Goal: Use online tool/utility: Utilize a website feature to perform a specific function

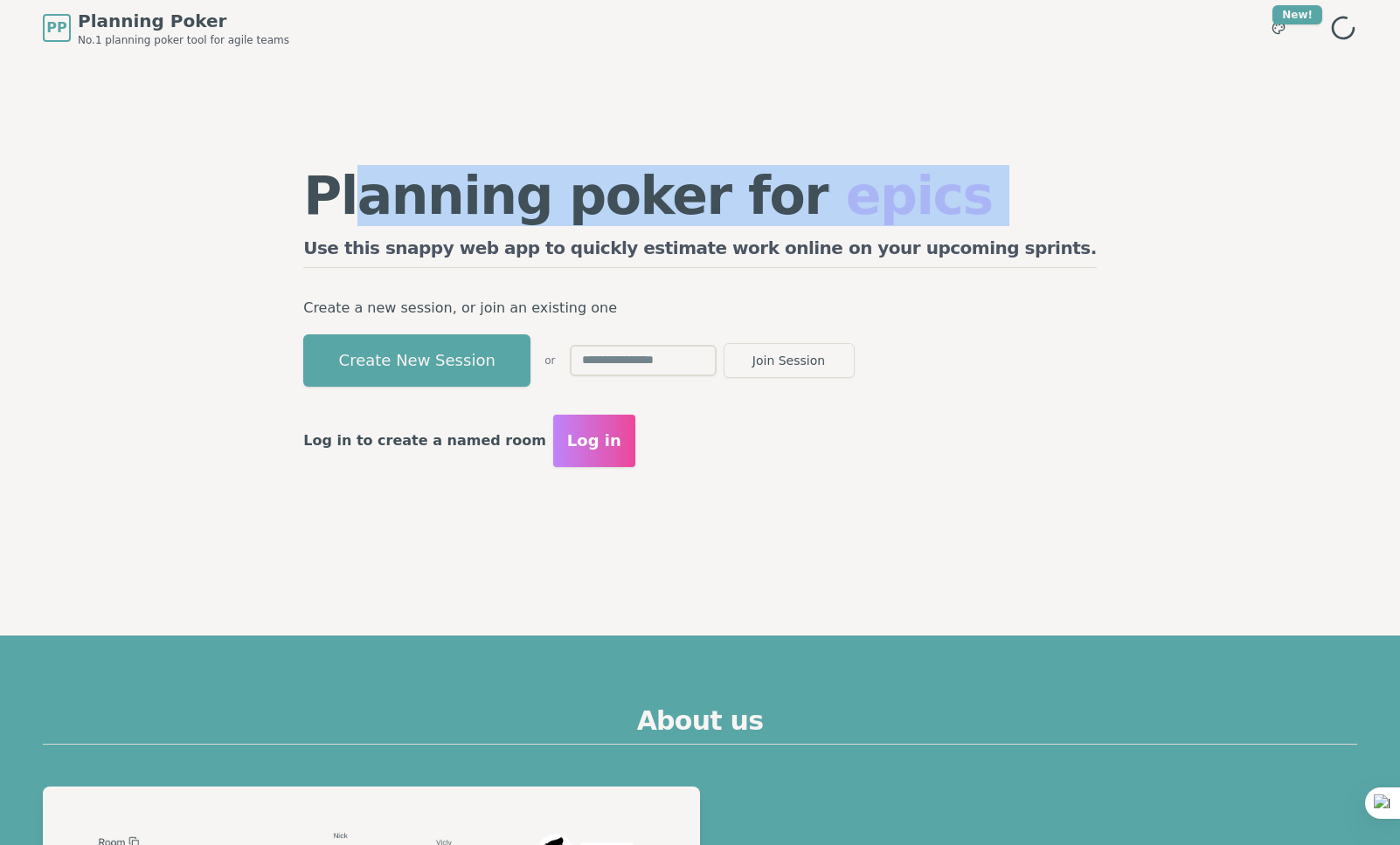
drag, startPoint x: 439, startPoint y: 210, endPoint x: 844, endPoint y: 236, distance: 405.8
click at [844, 236] on div "Planning poker for epics Use this snappy web app to quickly estimate work onlin…" at bounding box center [700, 251] width 794 height 165
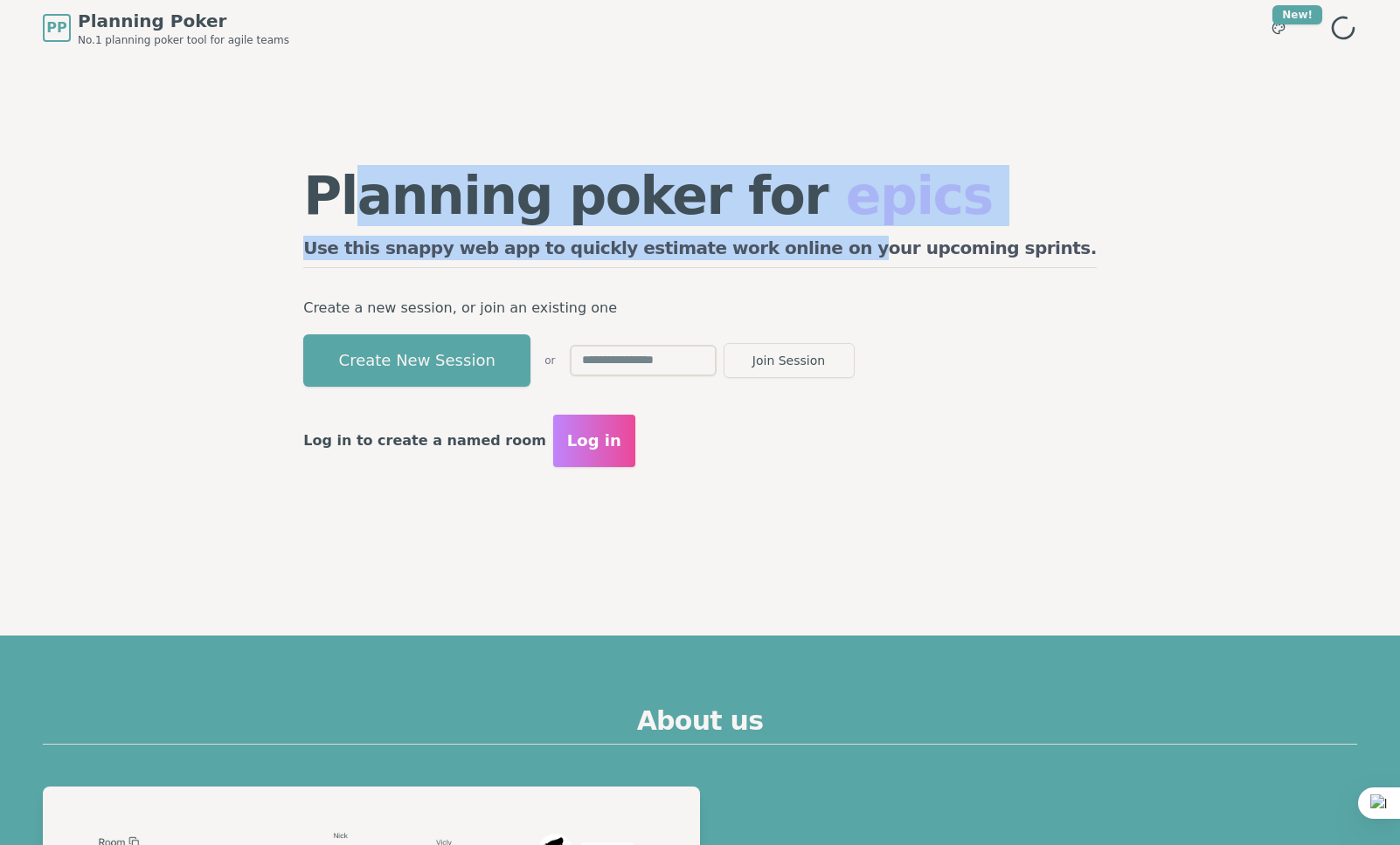
click at [1000, 228] on div "Planning poker for epics Use this snappy web app to quickly estimate work onlin…" at bounding box center [700, 251] width 794 height 165
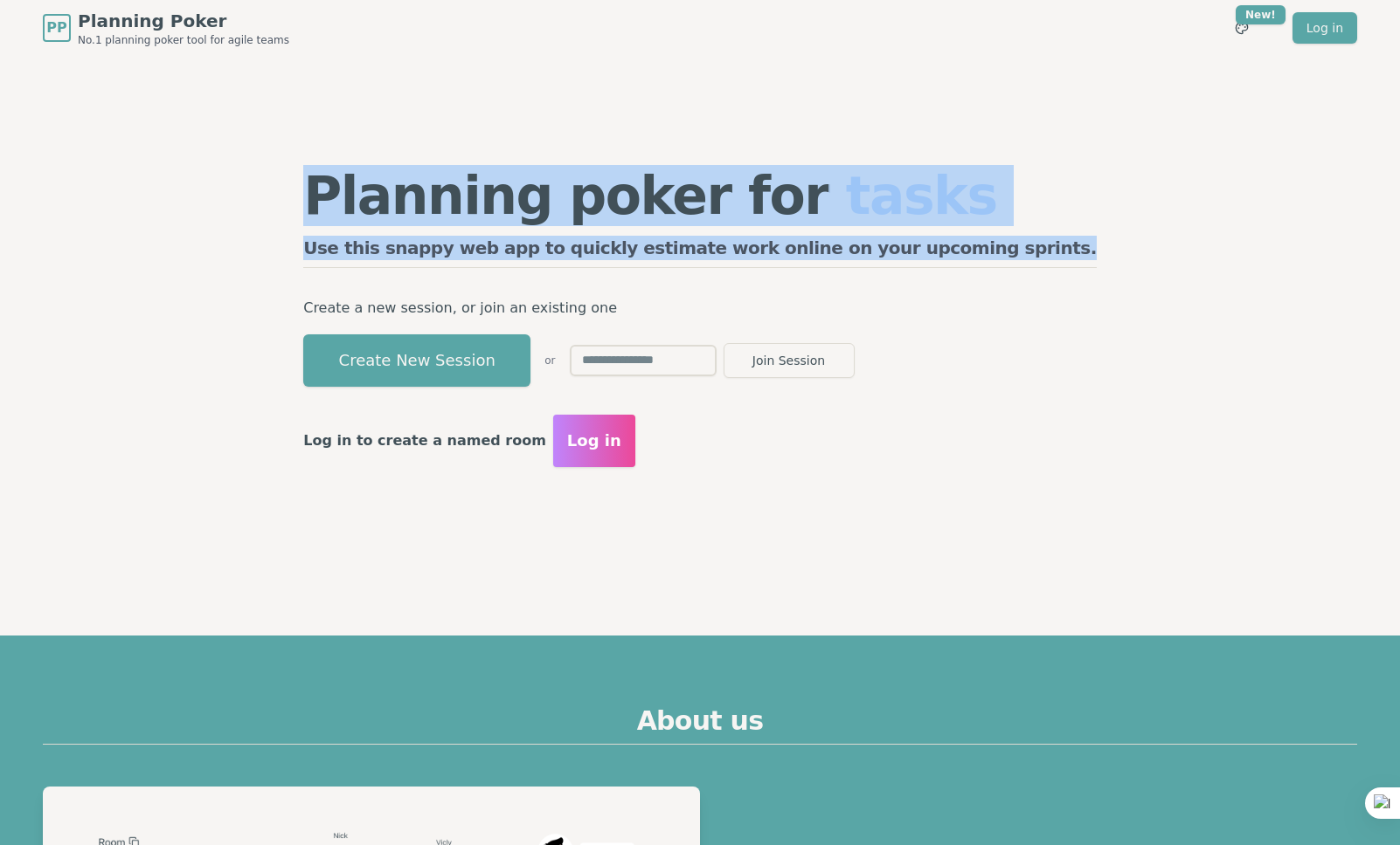
drag, startPoint x: 390, startPoint y: 190, endPoint x: 1037, endPoint y: 247, distance: 649.5
click at [1056, 242] on div "Planning poker for tasks Use this snappy web app to quickly estimate work onlin…" at bounding box center [699, 318] width 1342 height 524
click at [972, 246] on h2 "Use this snappy web app to quickly estimate work online on your upcoming sprint…" at bounding box center [700, 252] width 794 height 32
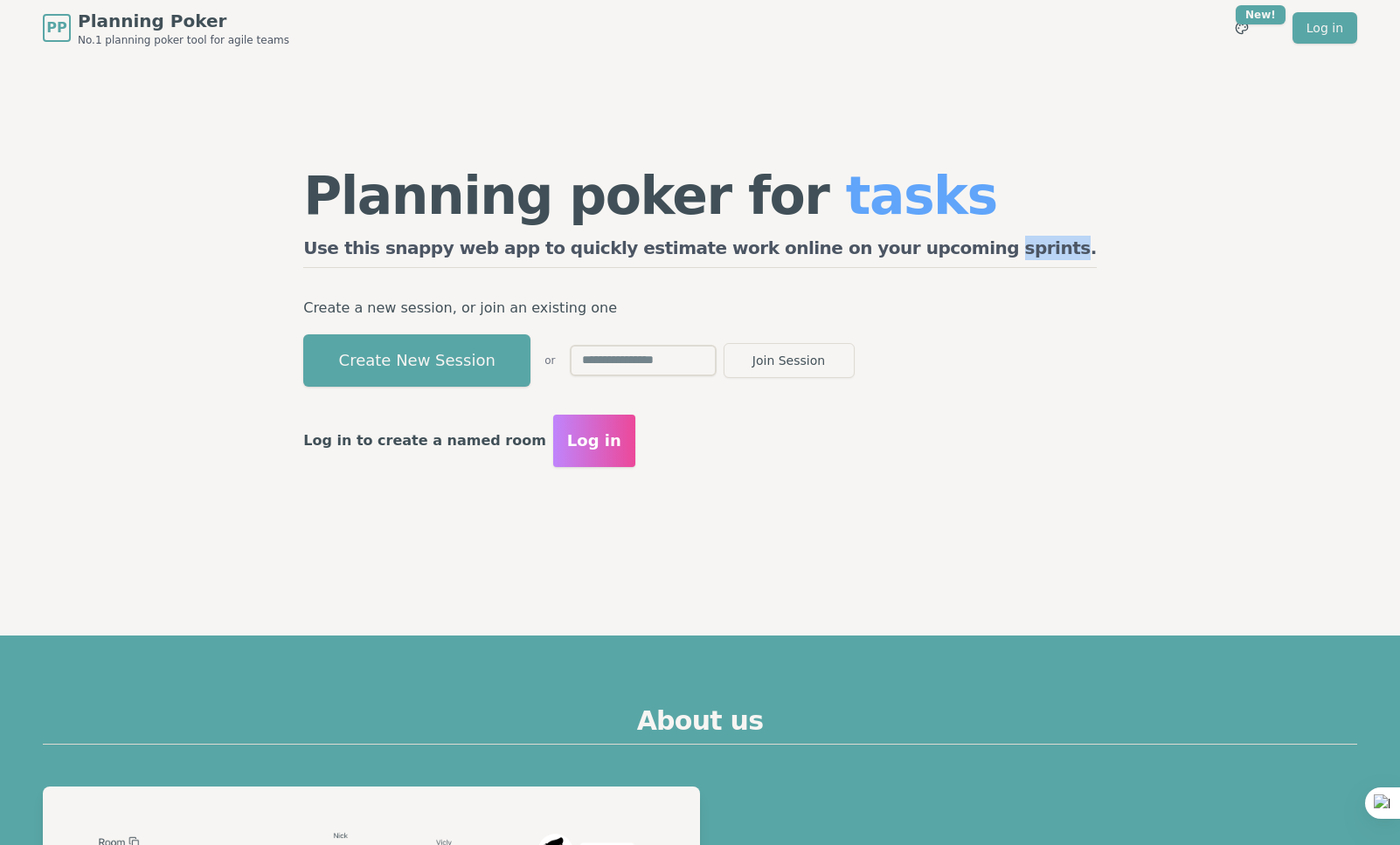
drag, startPoint x: 972, startPoint y: 246, endPoint x: 1023, endPoint y: 250, distance: 51.2
click at [977, 248] on h2 "Use this snappy web app to quickly estimate work online on your upcoming sprint…" at bounding box center [700, 252] width 794 height 32
drag, startPoint x: 1036, startPoint y: 253, endPoint x: 1064, endPoint y: 255, distance: 28.1
click at [1036, 253] on div "Planning poker for tasks Use this snappy web app to quickly estimate work onlin…" at bounding box center [699, 318] width 1342 height 524
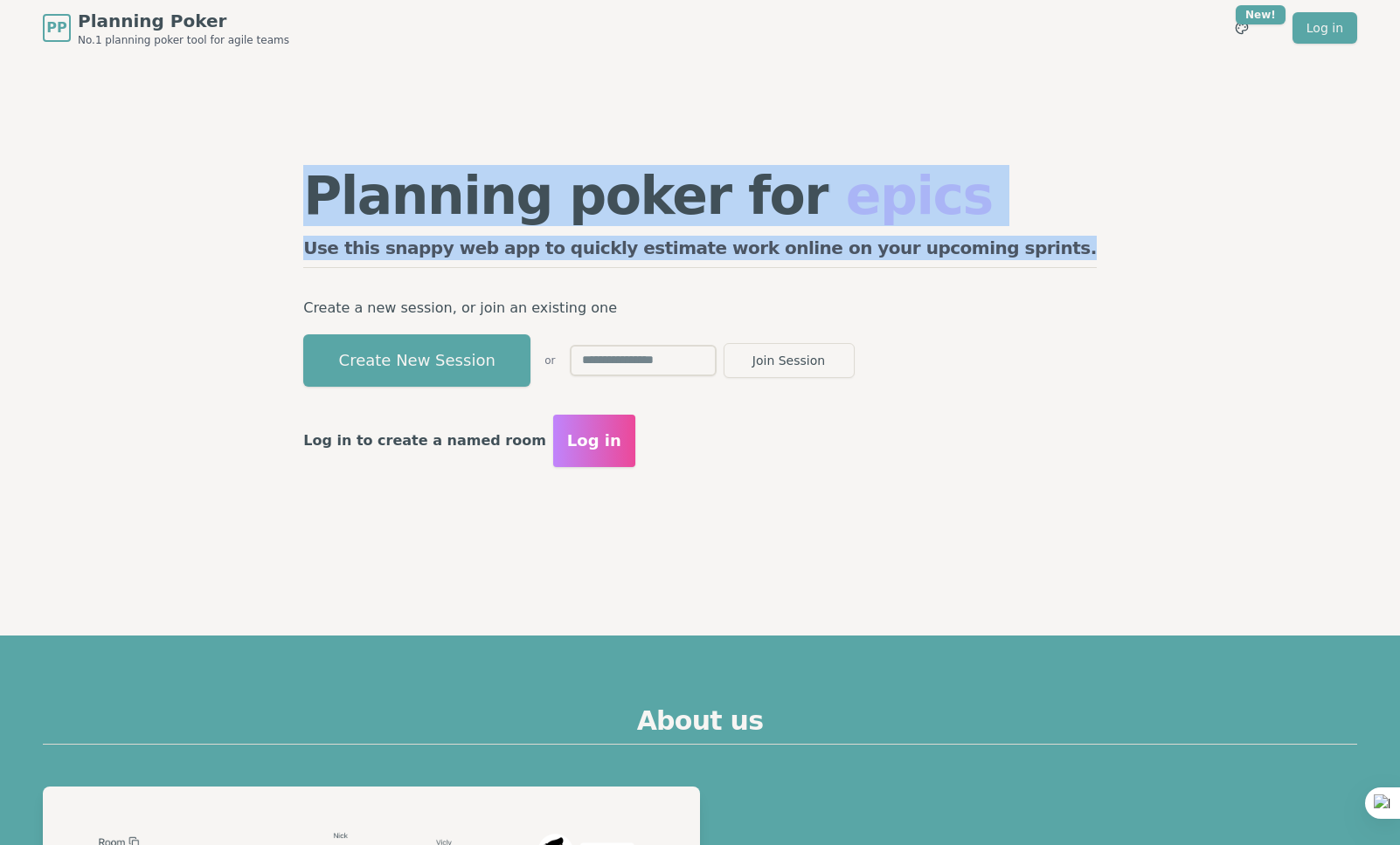
drag, startPoint x: 765, startPoint y: 238, endPoint x: 343, endPoint y: 204, distance: 423.4
click at [275, 212] on div "Planning poker for epics Use this snappy web app to quickly estimate work onlin…" at bounding box center [699, 318] width 1342 height 524
click at [425, 195] on h1 "Planning poker for epics" at bounding box center [700, 195] width 794 height 53
drag, startPoint x: 437, startPoint y: 207, endPoint x: 1044, endPoint y: 244, distance: 608.1
click at [1044, 244] on div "Planning poker for epics Use this snappy web app to quickly estimate work onlin…" at bounding box center [699, 318] width 1342 height 524
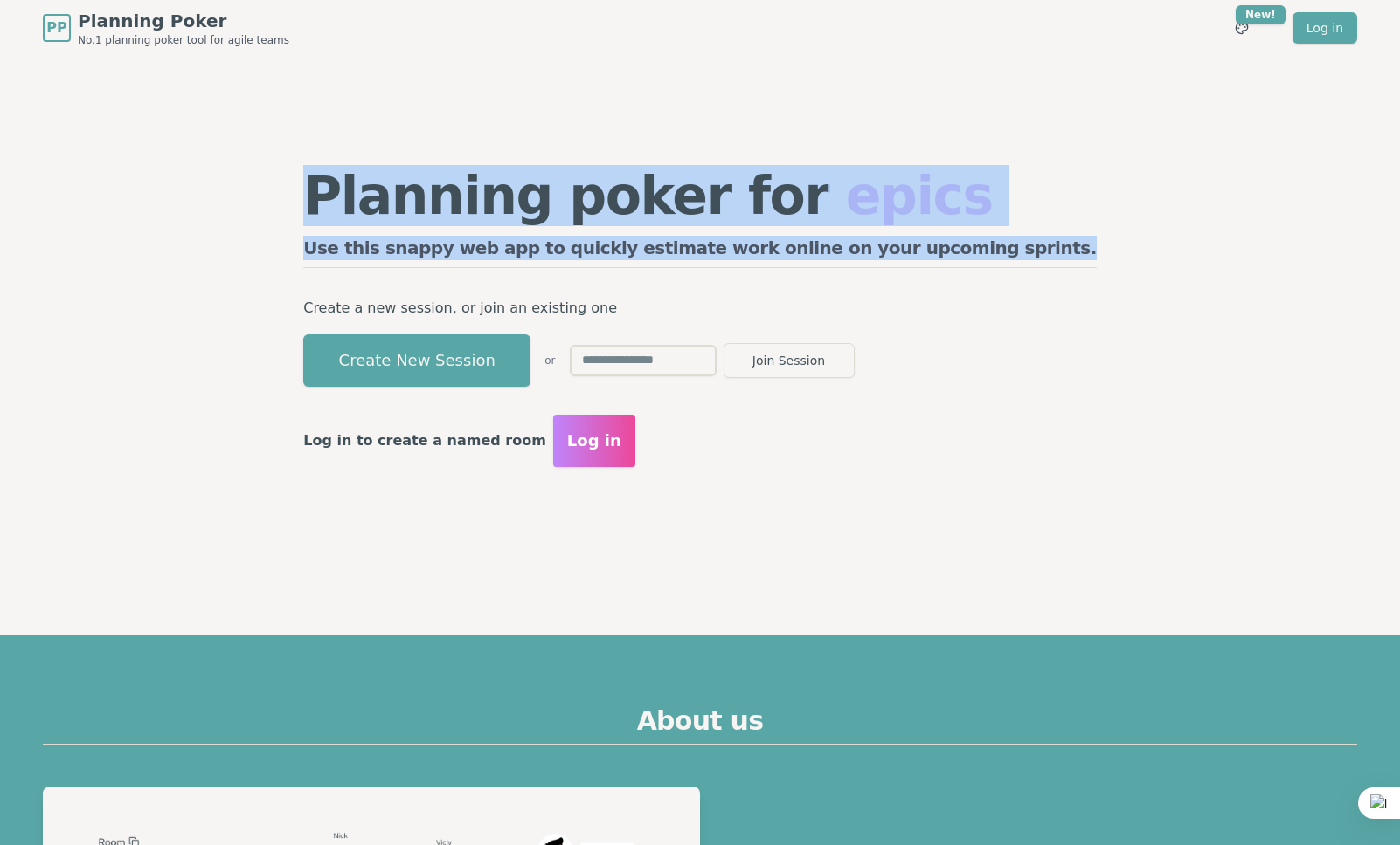
click at [984, 248] on h2 "Use this snappy web app to quickly estimate work online on your upcoming sprint…" at bounding box center [700, 252] width 794 height 32
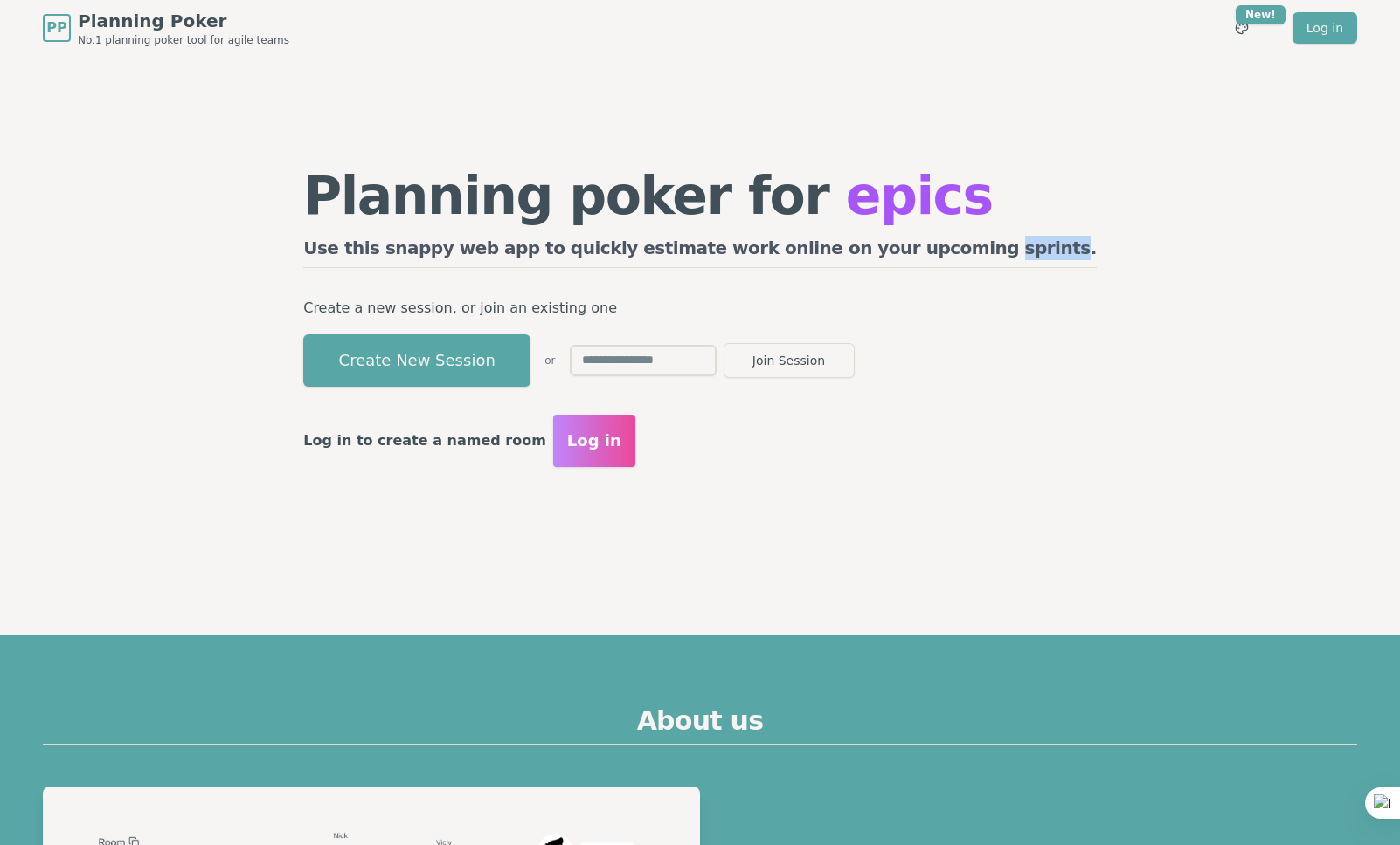
drag, startPoint x: 984, startPoint y: 248, endPoint x: 1021, endPoint y: 249, distance: 37.0
click at [986, 248] on h2 "Use this snappy web app to quickly estimate work online on your upcoming sprint…" at bounding box center [700, 252] width 794 height 32
drag, startPoint x: 1021, startPoint y: 249, endPoint x: 1044, endPoint y: 250, distance: 23.0
click at [1022, 250] on div "Planning poker for epics Use this snappy web app to quickly estimate work onlin…" at bounding box center [699, 318] width 828 height 349
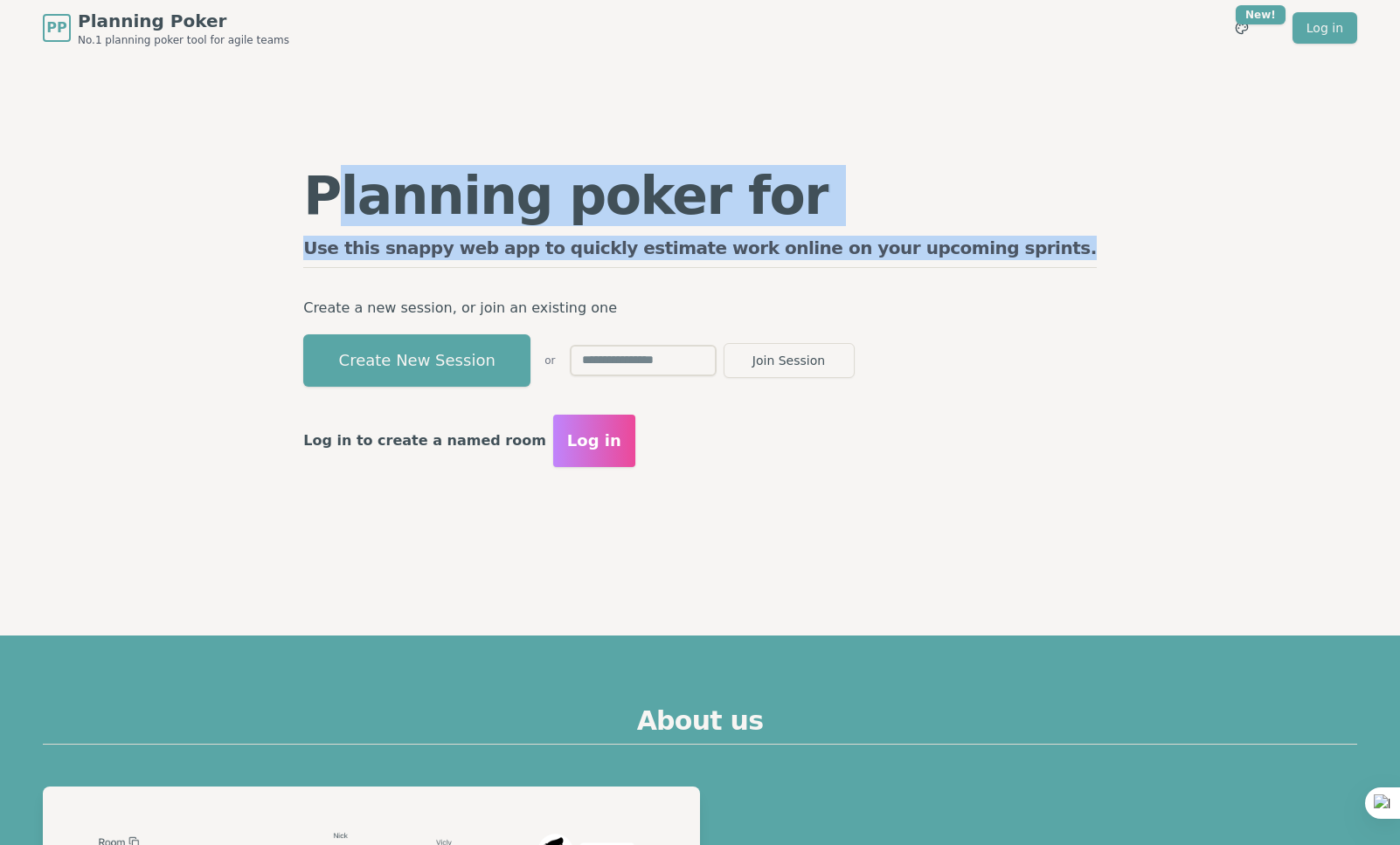
drag, startPoint x: 1035, startPoint y: 250, endPoint x: 384, endPoint y: 221, distance: 651.6
click at [406, 225] on div "Planning poker for epics Use this snappy web app to quickly estimate work onlin…" at bounding box center [699, 318] width 1342 height 524
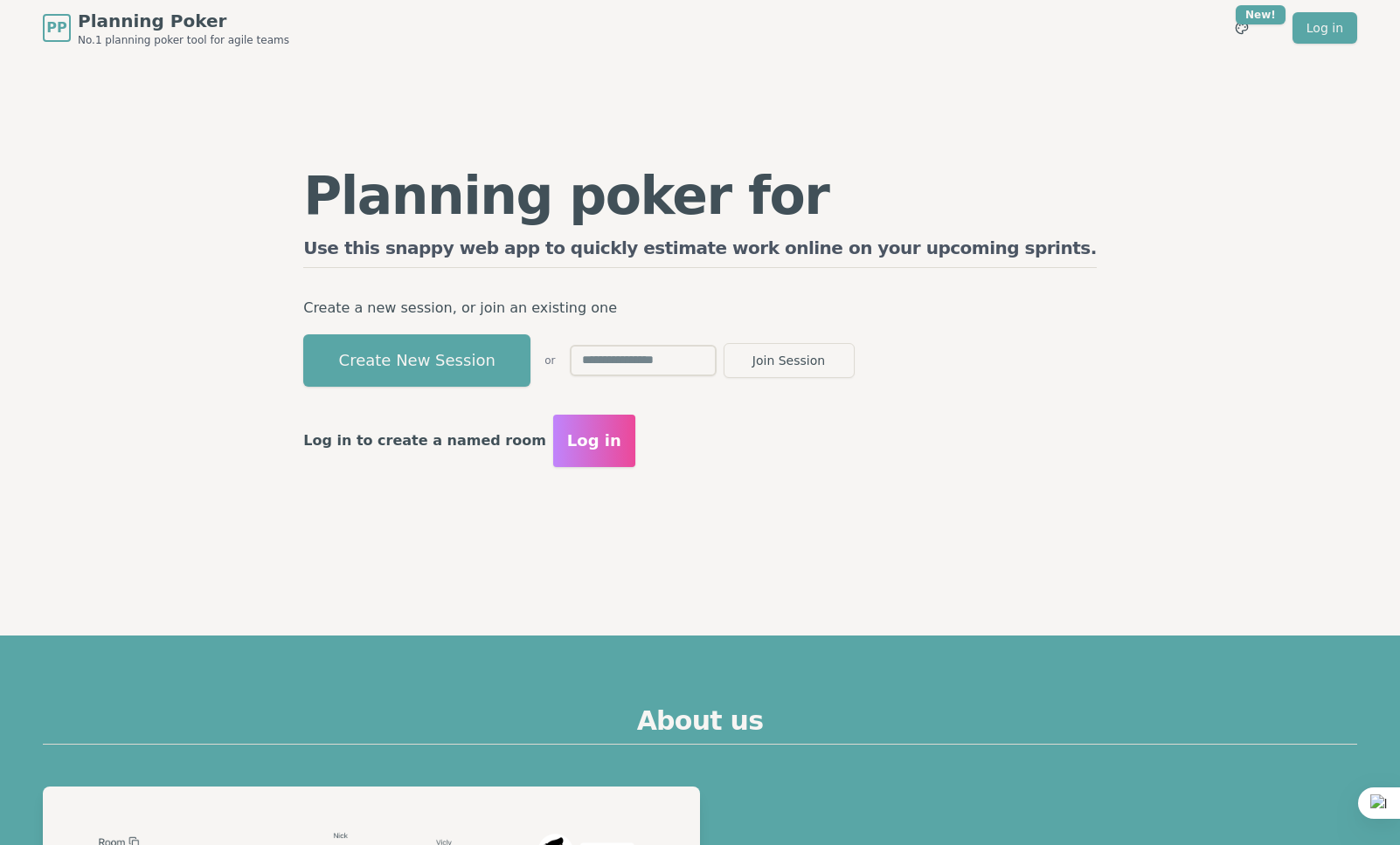
click at [383, 218] on div "Planning poker for epics Use this snappy web app to quickly estimate work onlin…" at bounding box center [699, 318] width 828 height 349
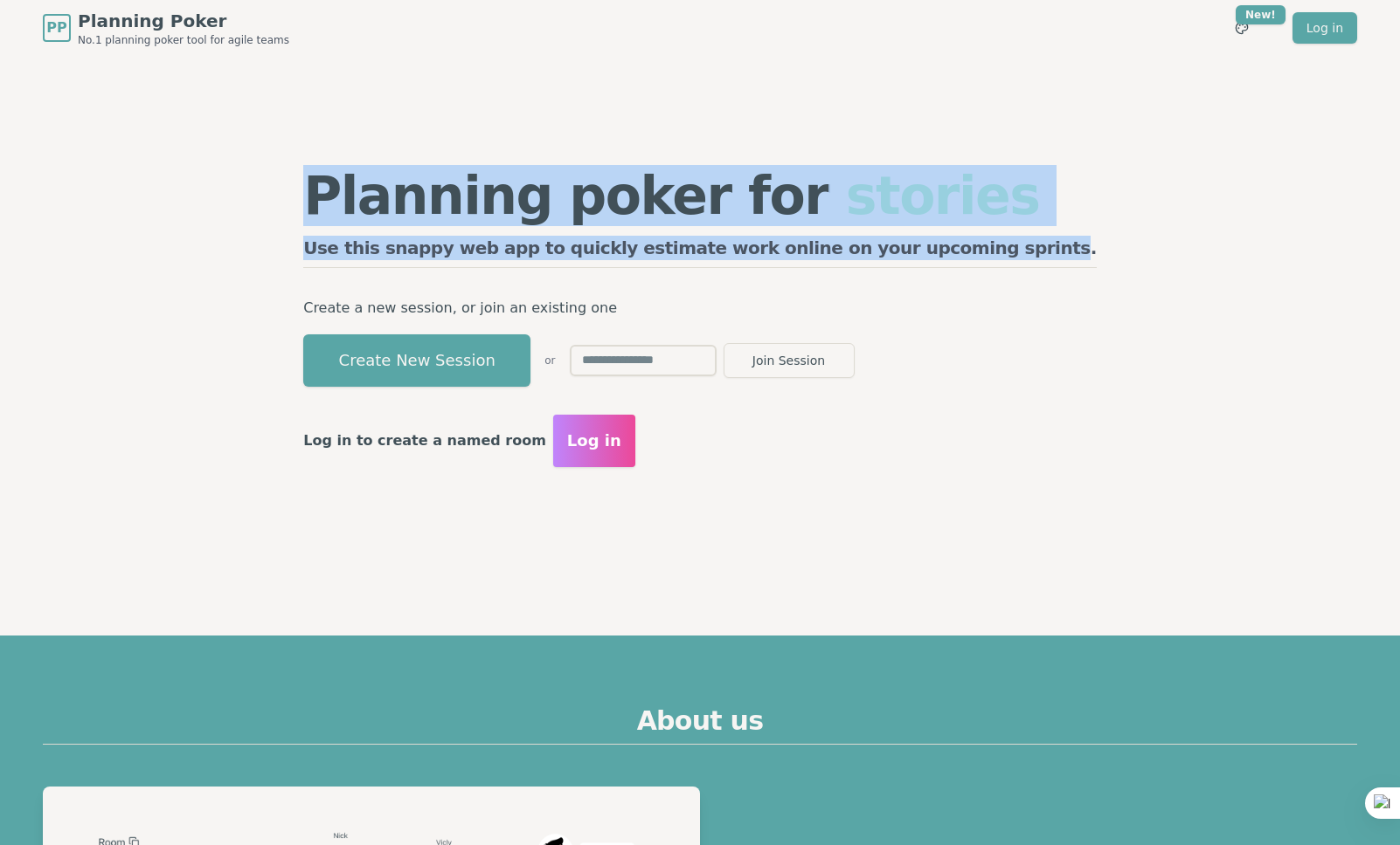
drag, startPoint x: 383, startPoint y: 199, endPoint x: 1016, endPoint y: 240, distance: 634.3
click at [1015, 240] on div "Planning poker for stories Use this snappy web app to quickly estimate work onl…" at bounding box center [699, 318] width 828 height 349
click at [1017, 240] on div "Planning poker for stories Use this snappy web app to quickly estimate work onl…" at bounding box center [699, 318] width 828 height 349
drag, startPoint x: 868, startPoint y: 246, endPoint x: 381, endPoint y: 219, distance: 487.7
click at [382, 219] on div "Planning poker for stories Use this snappy web app to quickly estimate work onl…" at bounding box center [699, 318] width 828 height 349
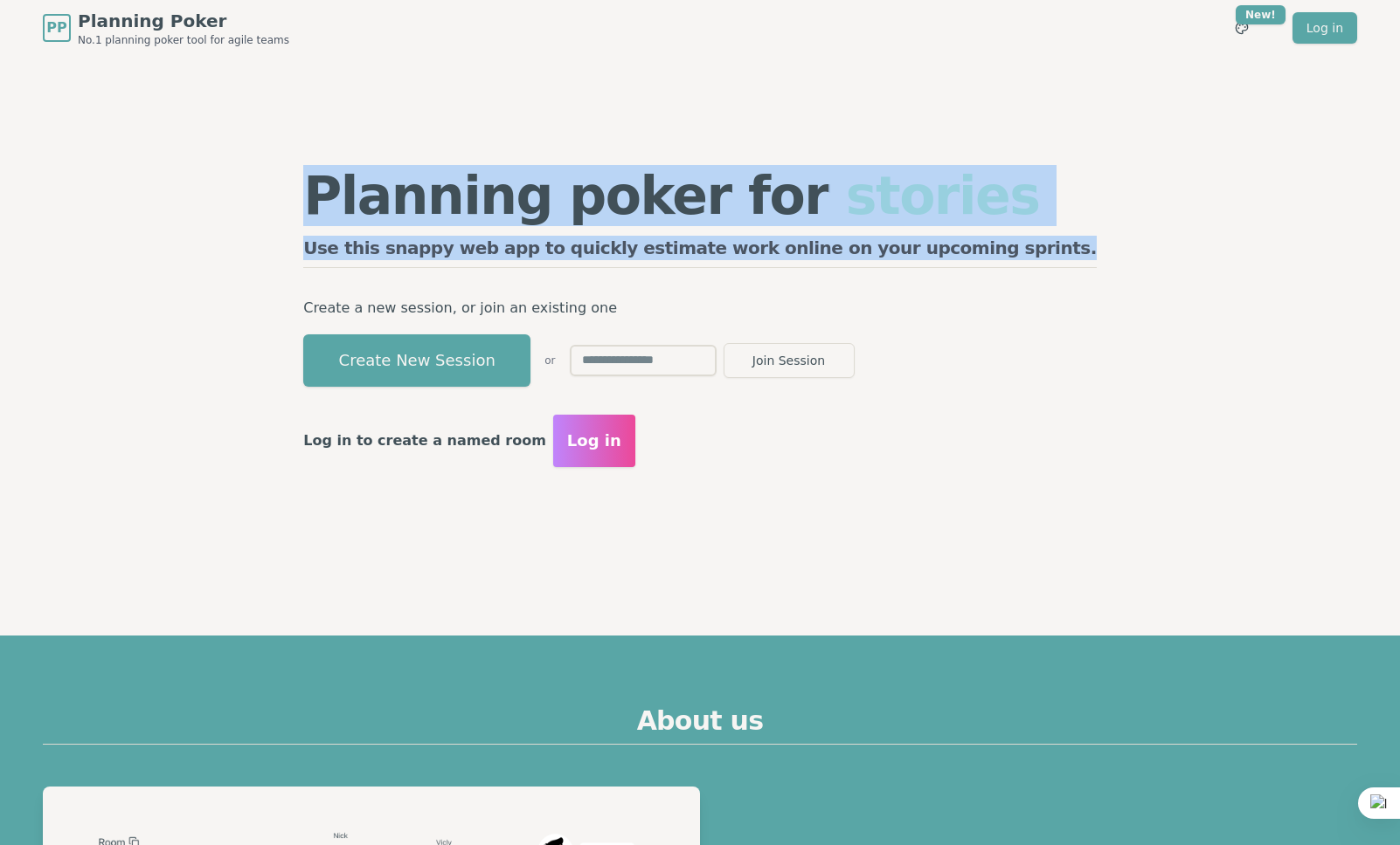
click at [381, 219] on div "Planning poker for stories Use this snappy web app to quickly estimate work onl…" at bounding box center [699, 318] width 828 height 349
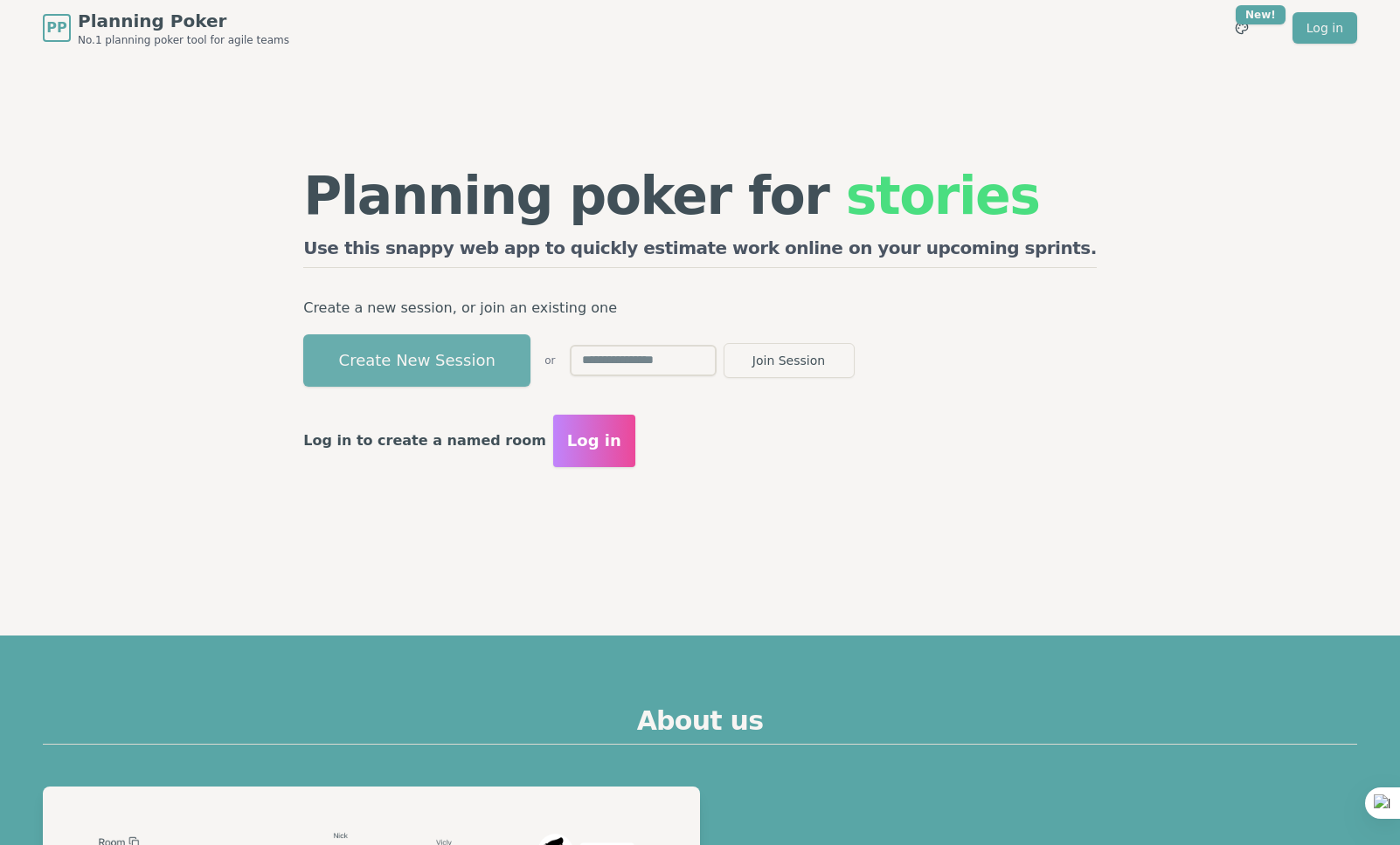
click at [521, 367] on button "Create New Session" at bounding box center [416, 360] width 227 height 53
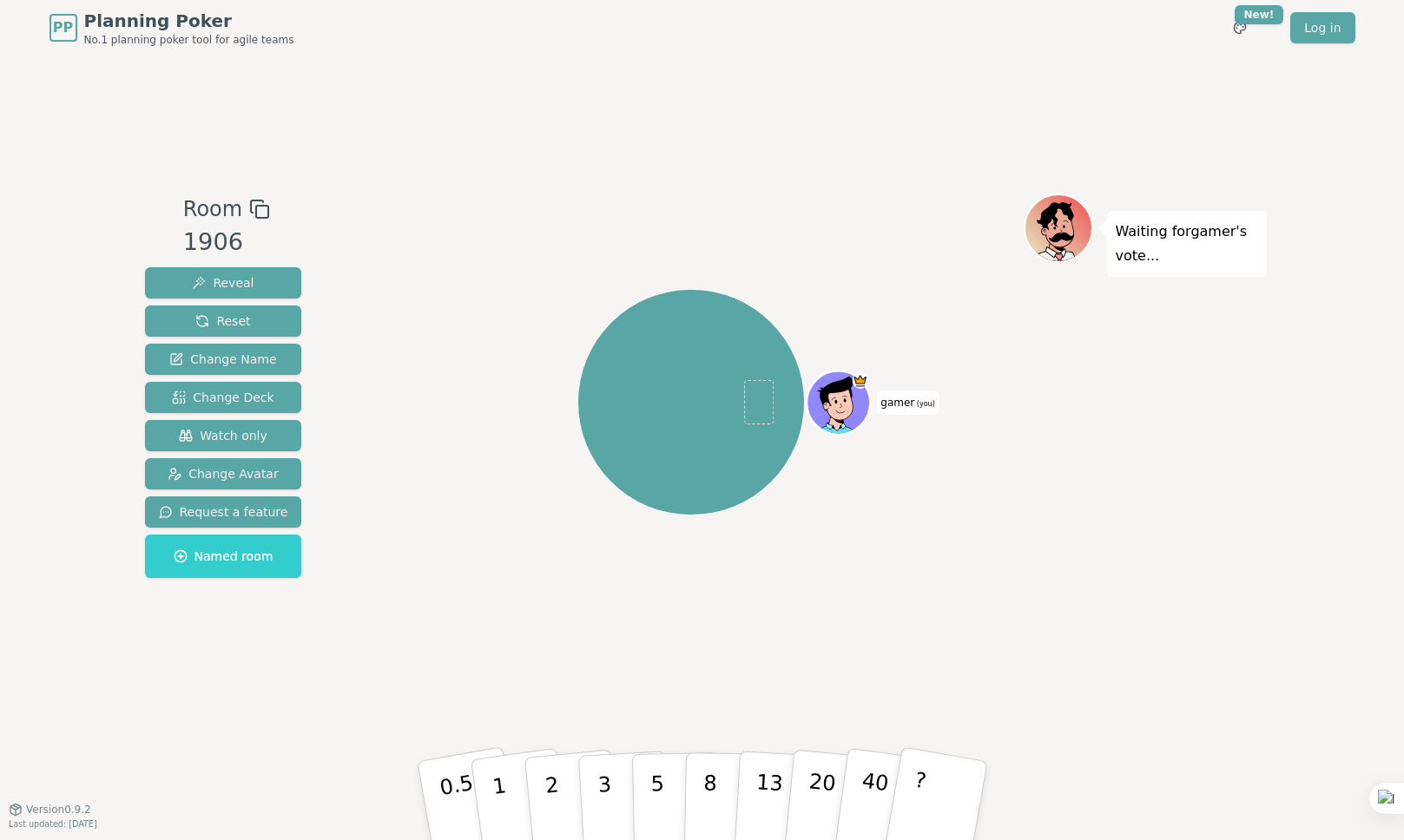
click at [256, 201] on icon at bounding box center [257, 206] width 12 height 12
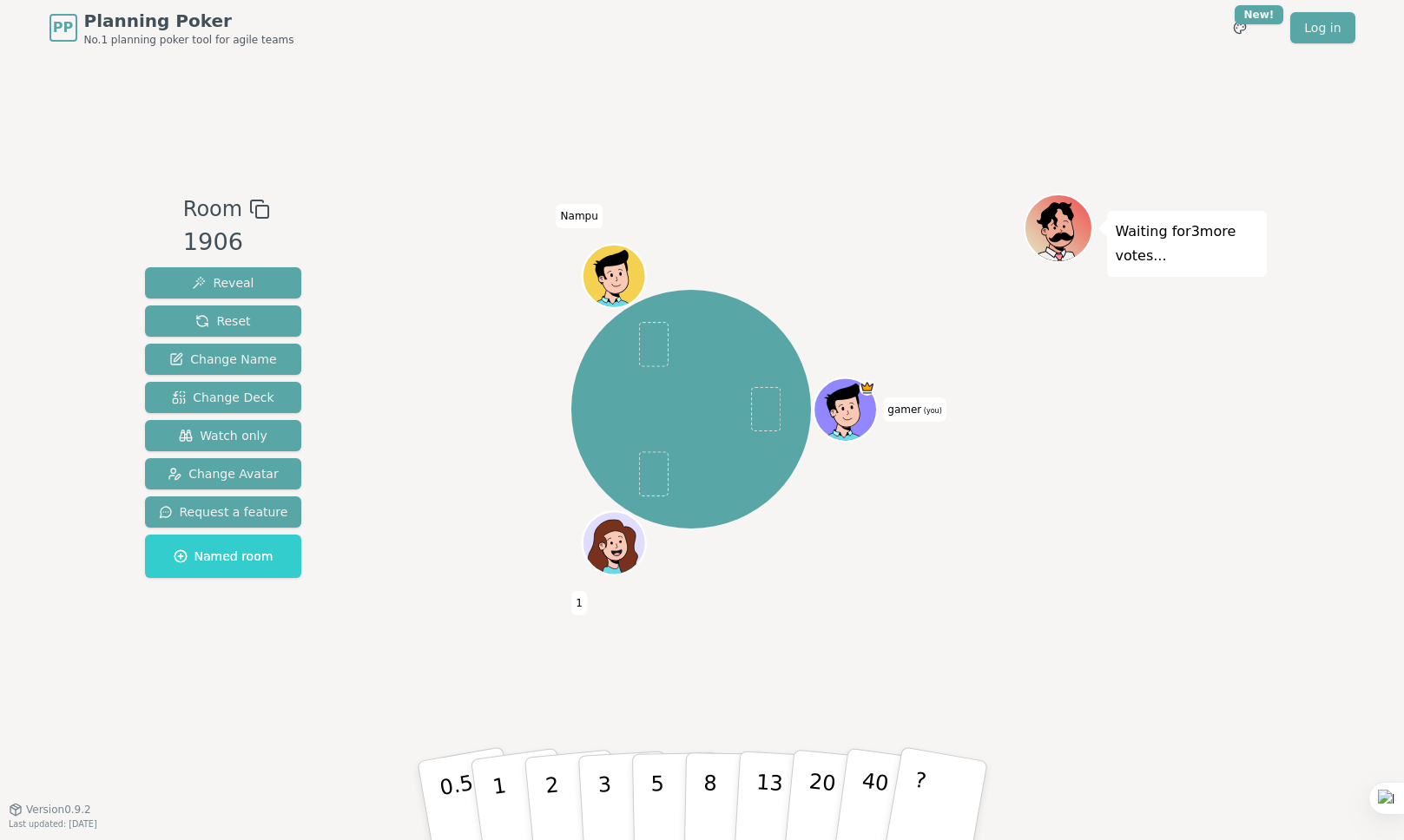
click at [974, 48] on div "PP Planning Poker No.1 planning poker tool for agile teams Toggle theme New! Lo…" at bounding box center [703, 27] width 1306 height 56
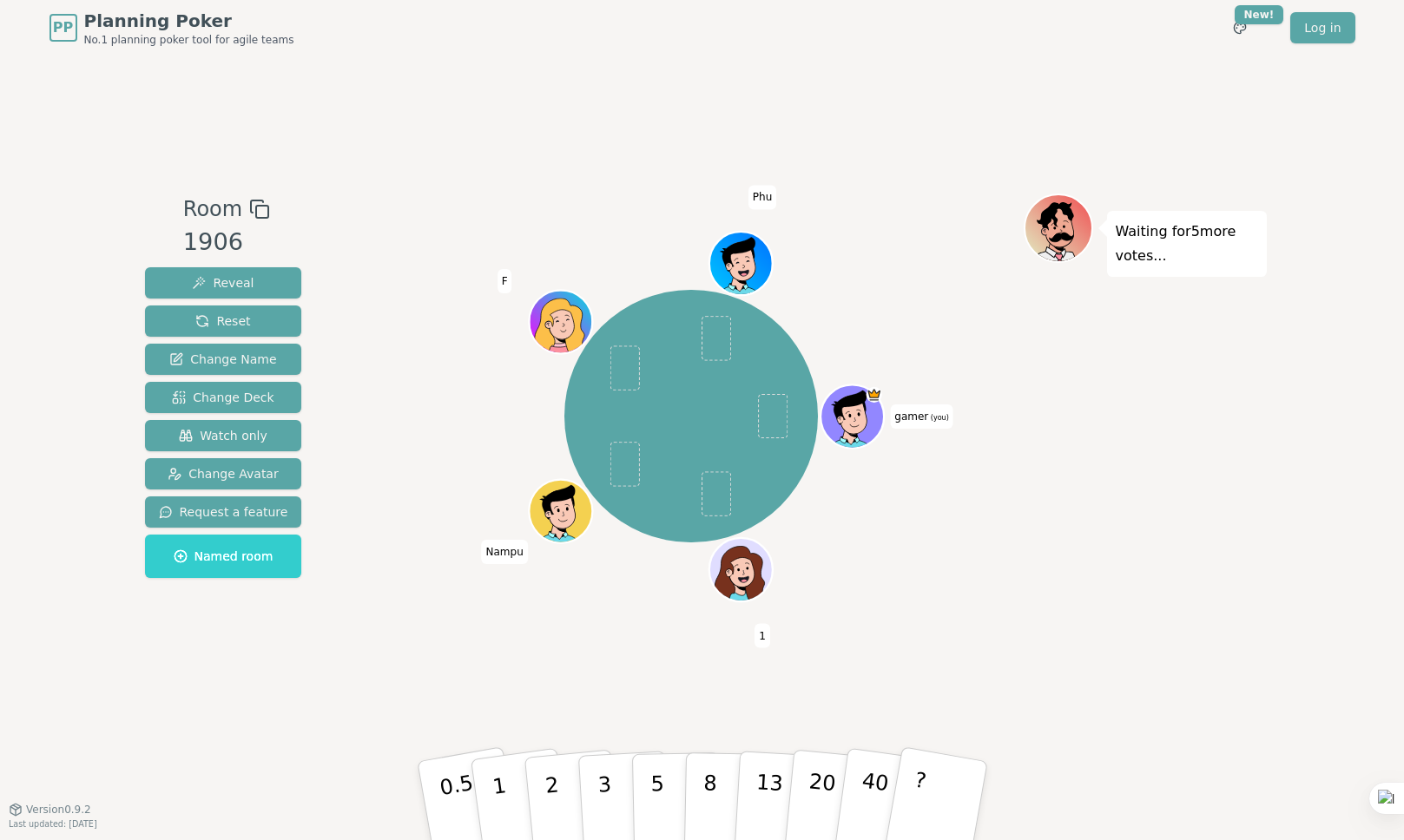
drag, startPoint x: 1033, startPoint y: 396, endPoint x: 1000, endPoint y: 392, distance: 33.2
click at [1032, 397] on div "Waiting for 5 more votes..." at bounding box center [1145, 432] width 243 height 478
drag, startPoint x: 436, startPoint y: 191, endPoint x: 871, endPoint y: 557, distance: 568.5
click at [867, 557] on div "Room 1906 Reveal Reset Change Name Change Deck Watch only Change Avatar Request…" at bounding box center [703, 432] width 1129 height 753
drag, startPoint x: 1038, startPoint y: 481, endPoint x: 915, endPoint y: 564, distance: 148.4
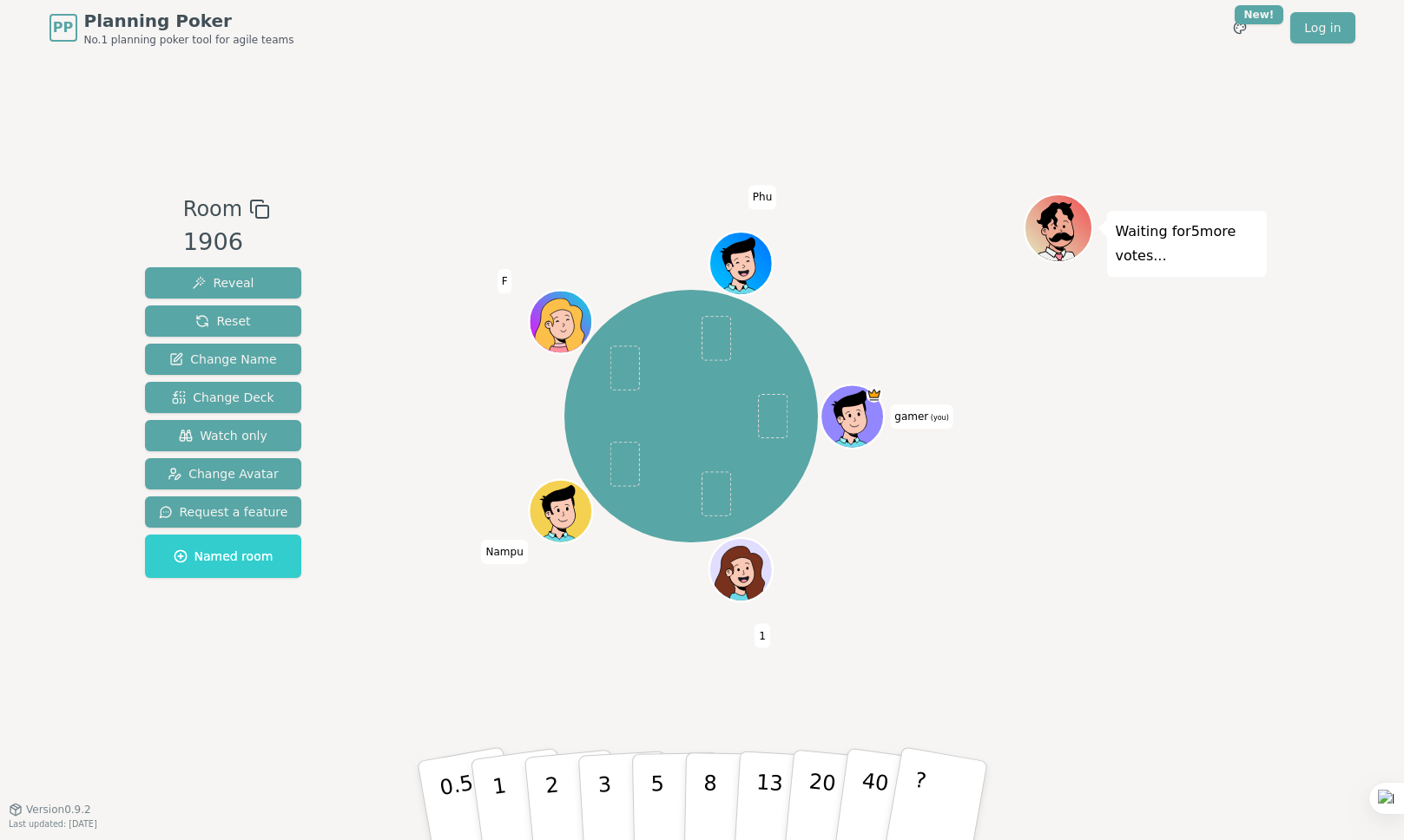
click at [1034, 485] on div "Waiting for 5 more votes..." at bounding box center [1145, 432] width 243 height 478
drag, startPoint x: 1008, startPoint y: 574, endPoint x: 544, endPoint y: 161, distance: 621.2
click at [544, 161] on div "Room 1906 Reveal Reset Change Name Change Deck Watch only Change Avatar Request…" at bounding box center [703, 432] width 1129 height 753
click at [1020, 394] on div "gamer (you) 1 [PERSON_NAME]" at bounding box center [692, 416] width 665 height 383
click at [756, 193] on span "Phu" at bounding box center [762, 197] width 27 height 24
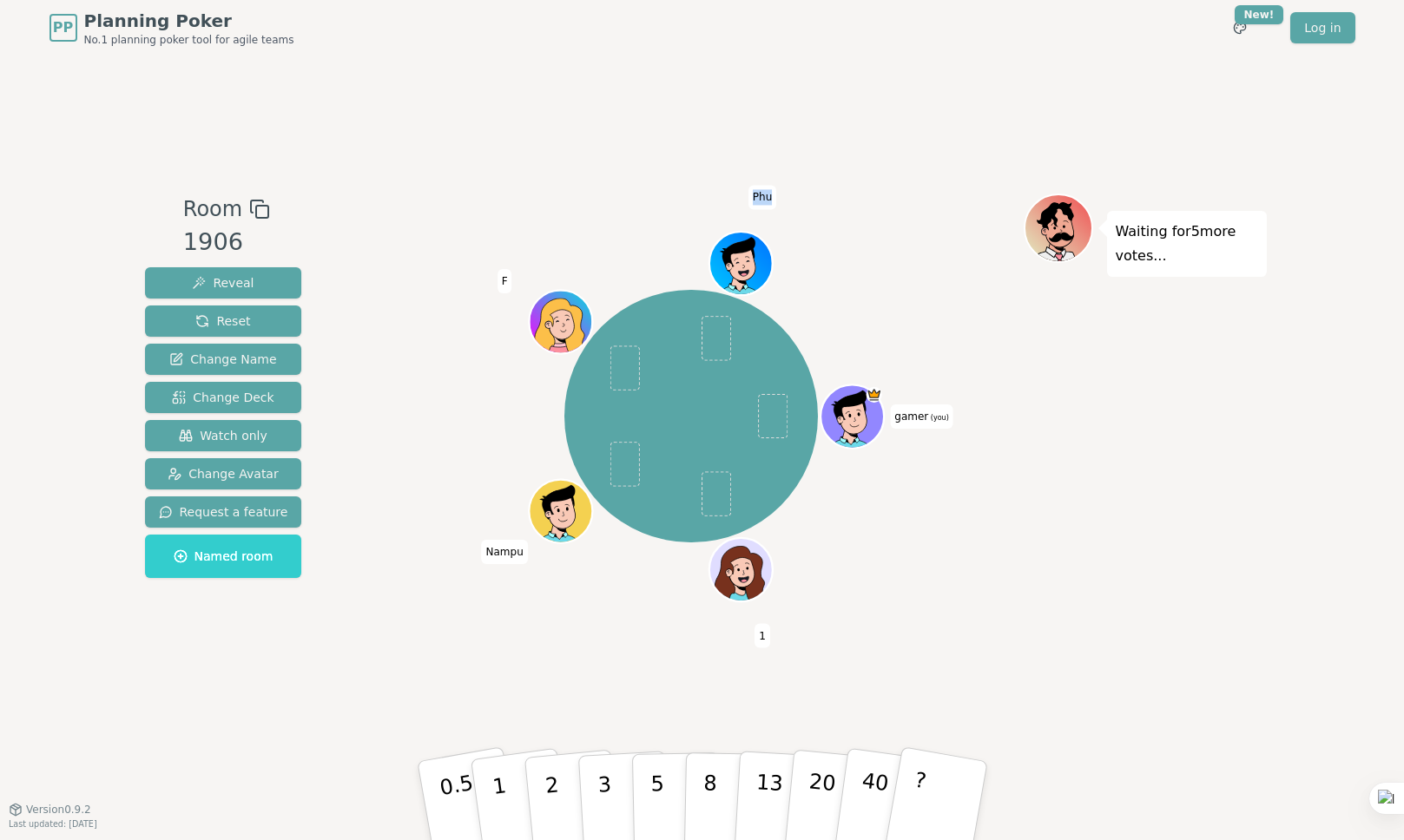
click at [756, 193] on span "Phu" at bounding box center [762, 197] width 27 height 24
click at [876, 245] on div "gamer (you) 1 [PERSON_NAME]" at bounding box center [692, 416] width 665 height 383
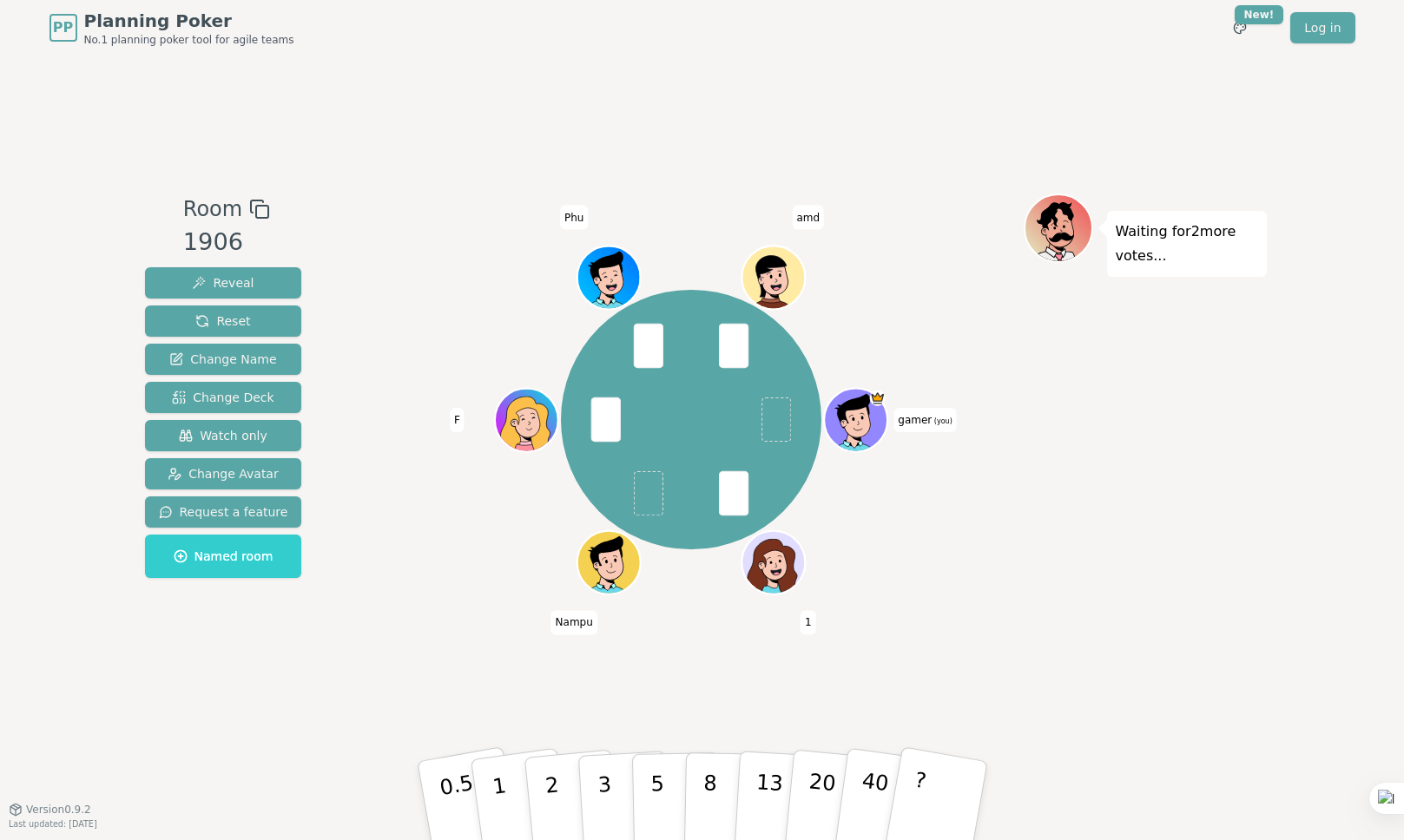
click at [994, 348] on div "gamer (you) 1 Nampu F Phu amd" at bounding box center [692, 420] width 665 height 390
drag, startPoint x: 1080, startPoint y: 345, endPoint x: 1025, endPoint y: 344, distance: 55.0
click at [1025, 344] on div "Waiting for 2 more votes..." at bounding box center [1145, 432] width 243 height 478
click at [659, 774] on p "5" at bounding box center [657, 801] width 15 height 94
click at [196, 281] on span "Reveal" at bounding box center [223, 284] width 62 height 18
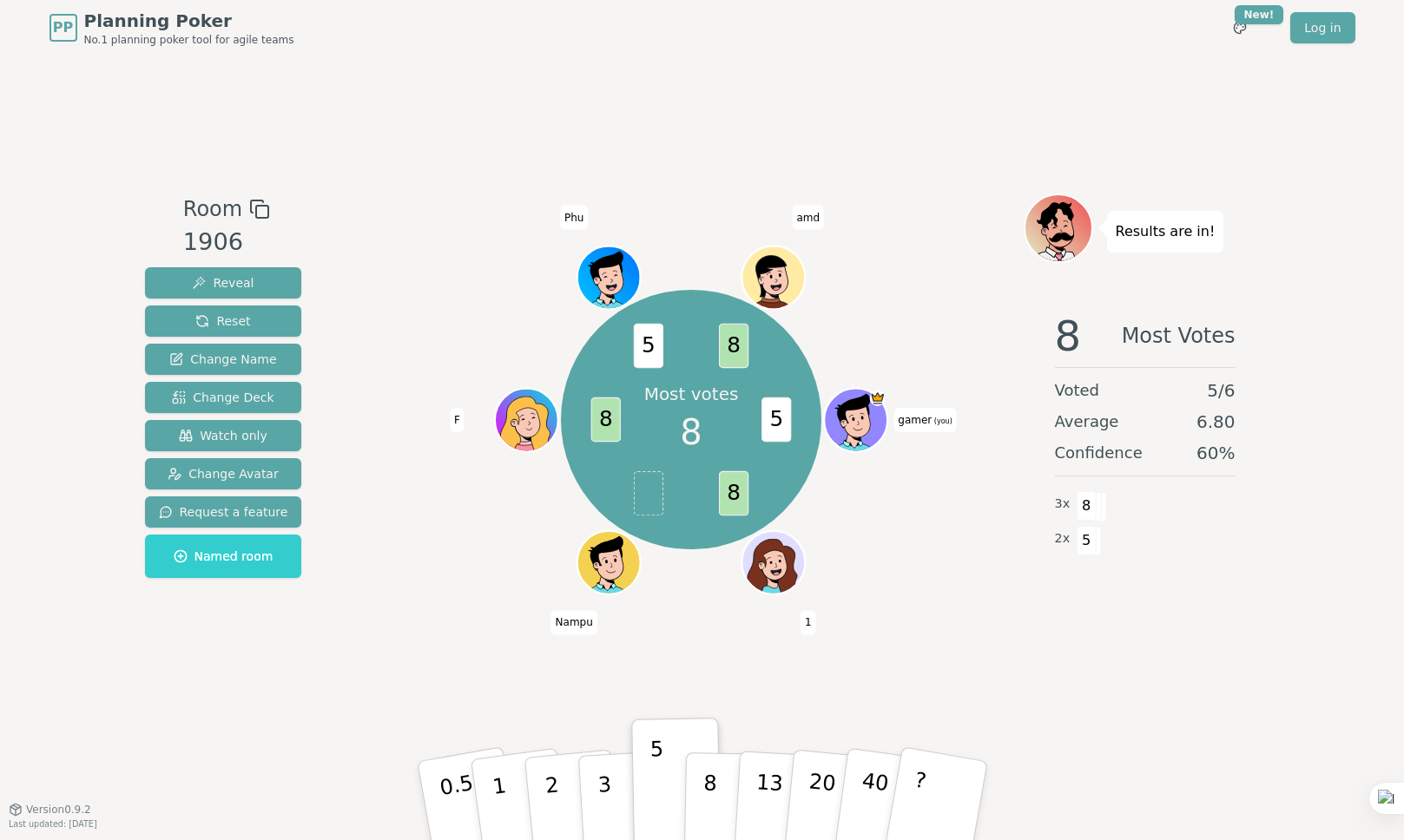
click at [945, 211] on div at bounding box center [692, 209] width 665 height 31
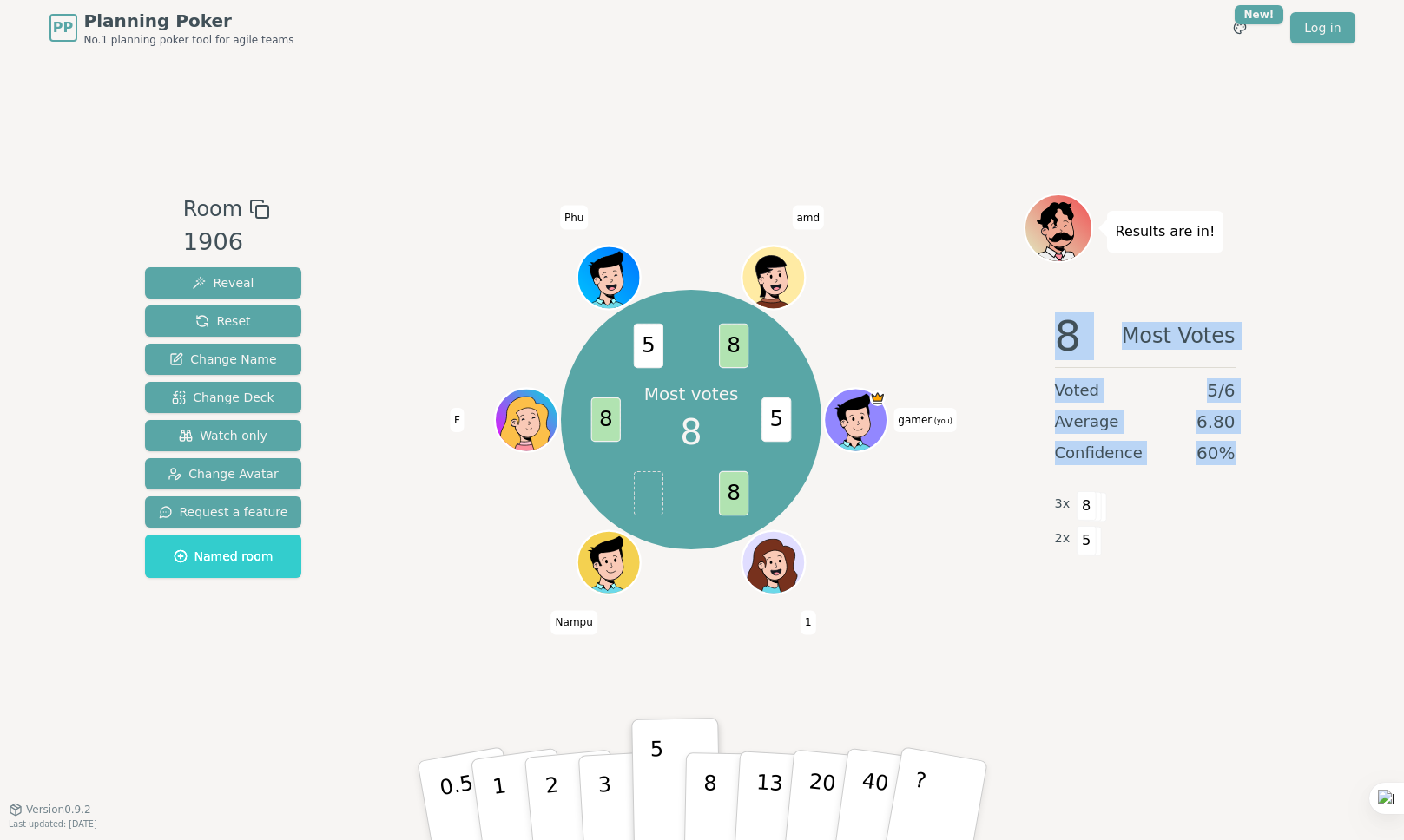
drag, startPoint x: 1057, startPoint y: 340, endPoint x: 1251, endPoint y: 453, distance: 224.5
click at [1252, 453] on div "8 Most Votes Voted 5 / 6 Average 6.80 Confidence 60 % 3 x 8 2 x 5" at bounding box center [1145, 471] width 243 height 347
click at [1077, 370] on div "8 Most Votes Voted 5 / 6 Average 6.80 Confidence 60 % 3 x 8 2 x 5" at bounding box center [1145, 471] width 243 height 347
drag, startPoint x: 1111, startPoint y: 369, endPoint x: 1279, endPoint y: 462, distance: 192.0
click at [1279, 462] on div "PP Planning Poker No.1 planning poker tool for agile teams Toggle theme New! Lo…" at bounding box center [702, 420] width 1404 height 840
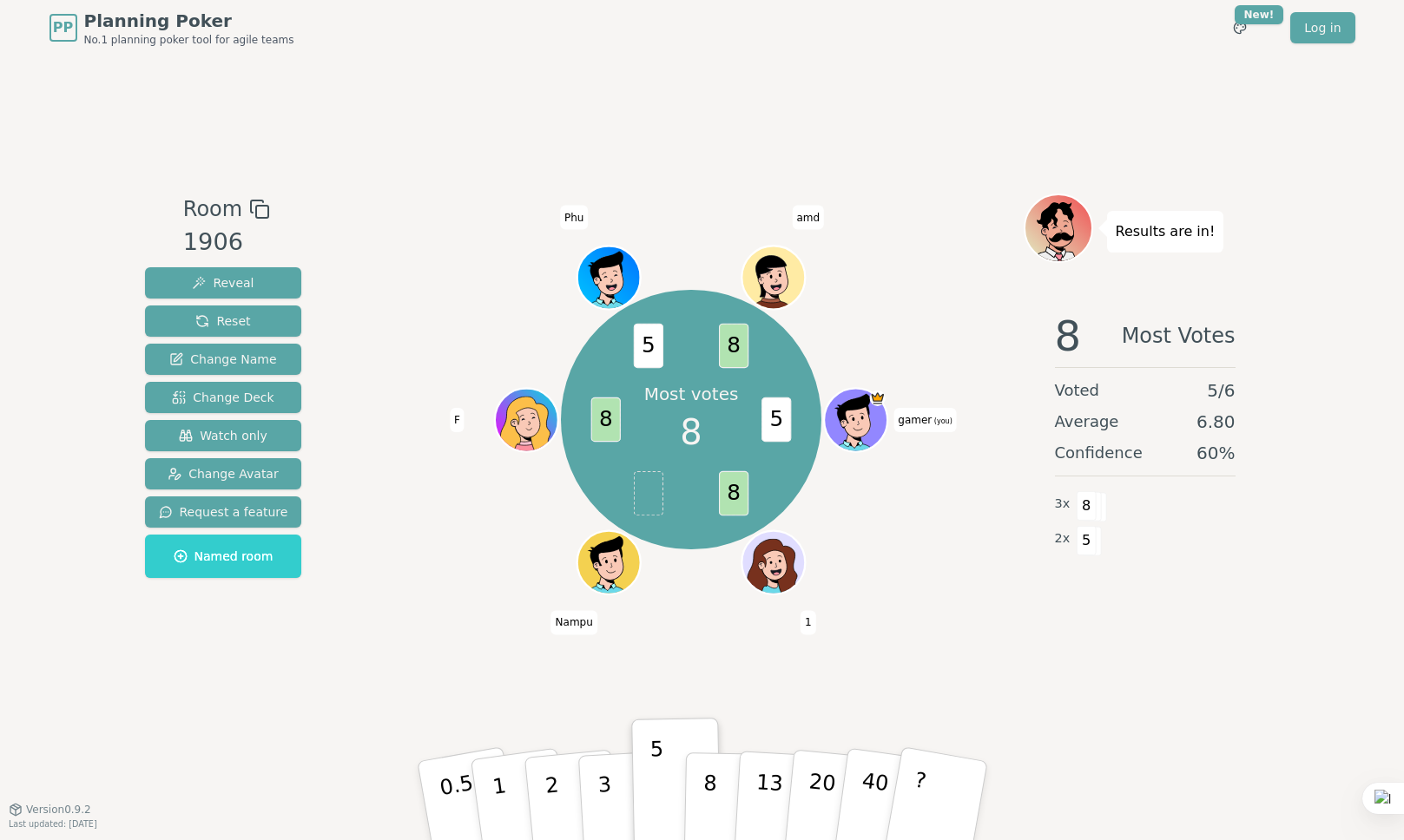
click at [993, 300] on div "Most votes 8 5 8 8 5 8 gamer (you) 1 Nampu F Phu amd" at bounding box center [692, 420] width 665 height 390
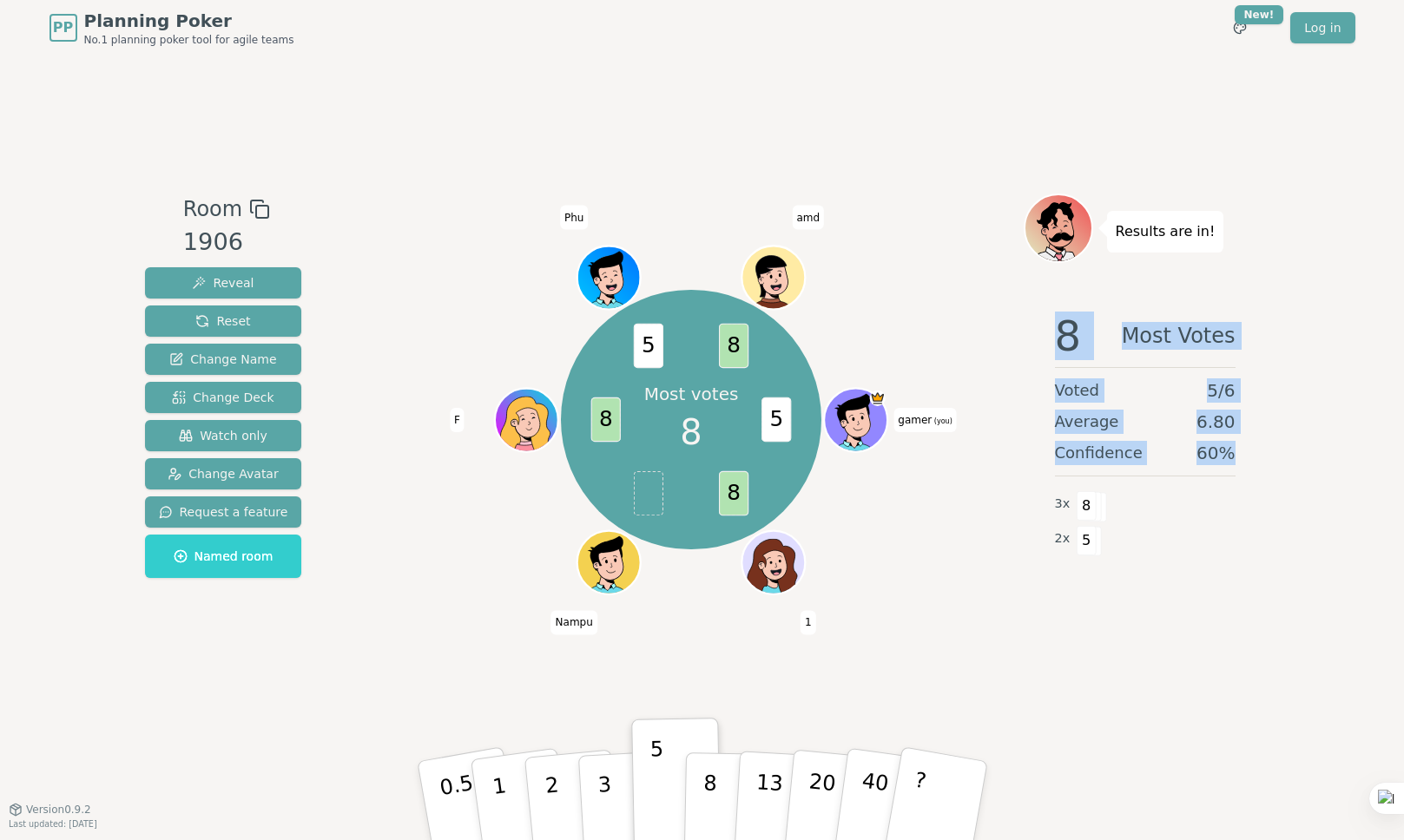
drag, startPoint x: 1053, startPoint y: 328, endPoint x: 1294, endPoint y: 452, distance: 271.0
click at [1294, 452] on div "PP Planning Poker No.1 planning poker tool for agile teams Toggle theme New! Lo…" at bounding box center [702, 420] width 1404 height 840
drag, startPoint x: 1153, startPoint y: 382, endPoint x: 1085, endPoint y: 356, distance: 72.8
click at [1152, 382] on div "Voted 5 / 6" at bounding box center [1146, 390] width 181 height 24
drag, startPoint x: 1049, startPoint y: 328, endPoint x: 1260, endPoint y: 461, distance: 249.4
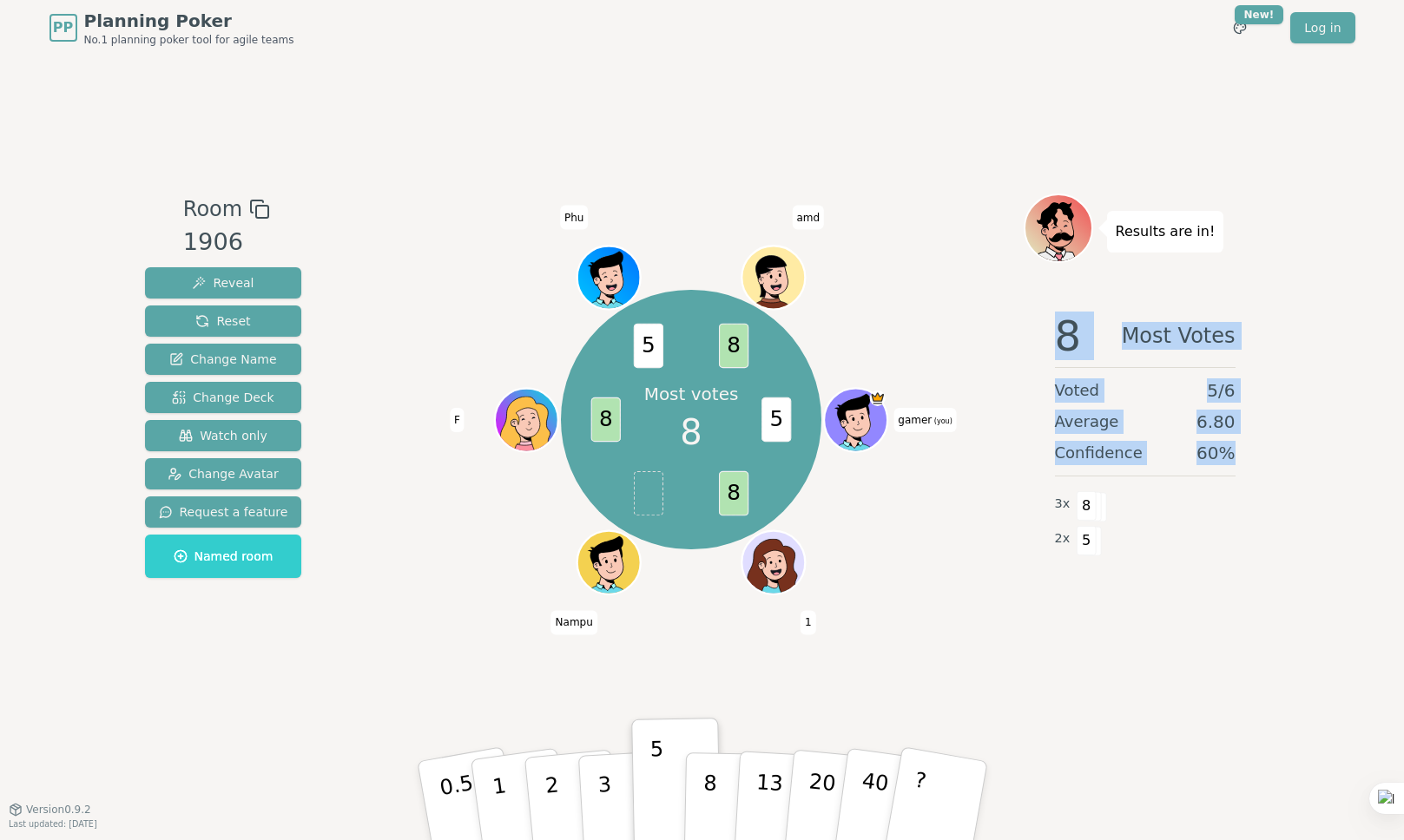
click at [1260, 462] on div "8 Most Votes Voted 5 / 6 Average 6.80 Confidence 60 % 3 x 8 2 x 5" at bounding box center [1145, 471] width 243 height 347
click at [1108, 372] on div "8 Most Votes Voted 5 / 6 Average 6.80 Confidence 60 % 3 x 8 2 x 5" at bounding box center [1145, 471] width 243 height 347
drag, startPoint x: 1061, startPoint y: 330, endPoint x: 1221, endPoint y: 427, distance: 187.1
click at [1257, 451] on div "8 Most Votes Voted 5 / 6 Average 6.80 Confidence 60 % 3 x 8 2 x 5" at bounding box center [1145, 471] width 243 height 347
click at [1112, 378] on div "Voted 5 / 6" at bounding box center [1146, 390] width 181 height 24
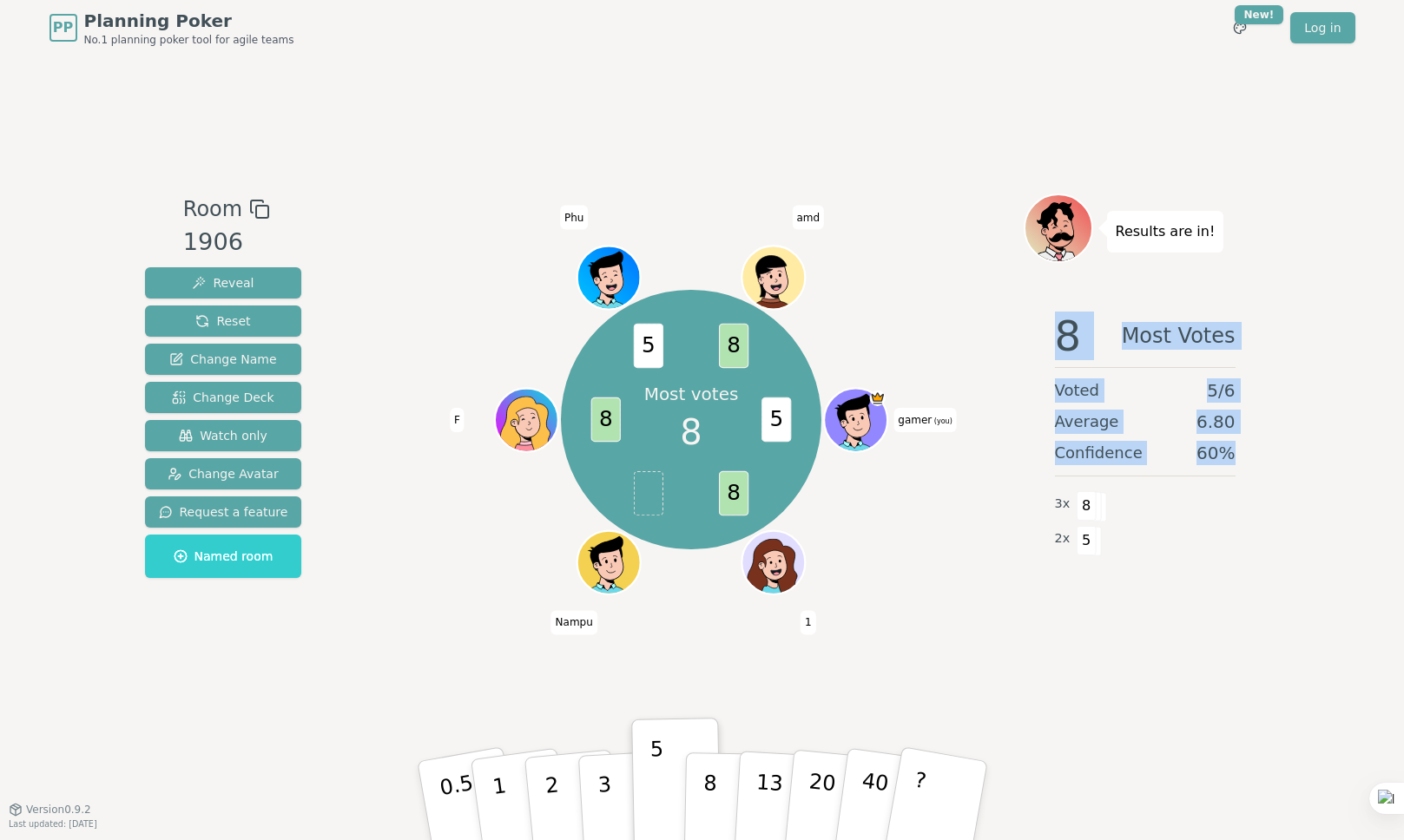
drag, startPoint x: 1056, startPoint y: 338, endPoint x: 1236, endPoint y: 459, distance: 216.9
click at [1236, 459] on div "8 Most Votes Voted 5 / 6 Average 6.80 Confidence 60 % 3 x 8 2 x 5" at bounding box center [1145, 471] width 243 height 347
click at [1080, 373] on div "8 Most Votes Voted 5 / 6 Average 6.80 Confidence 60 % 3 x 8 2 x 5" at bounding box center [1145, 471] width 243 height 347
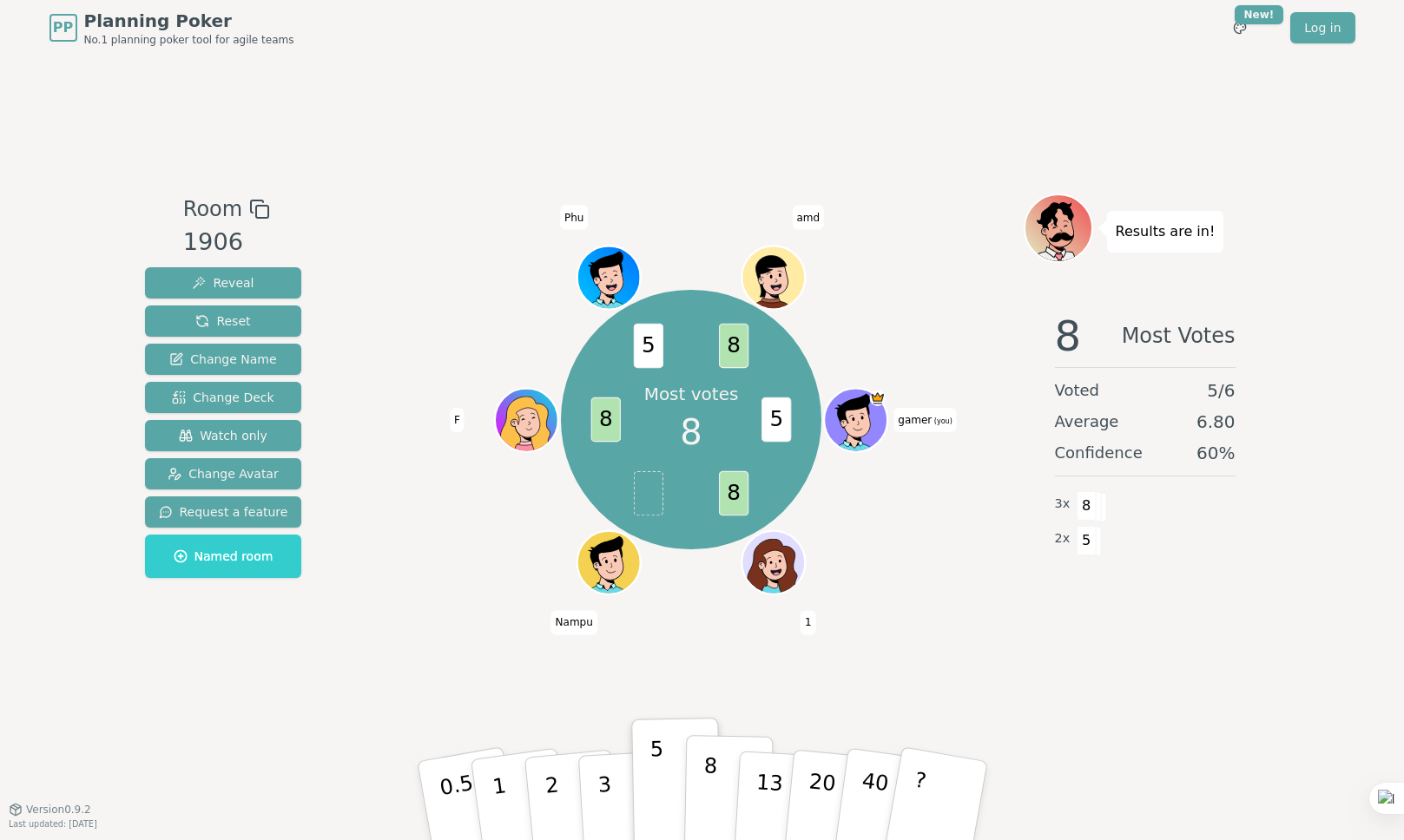
click at [711, 791] on p "8" at bounding box center [709, 800] width 15 height 94
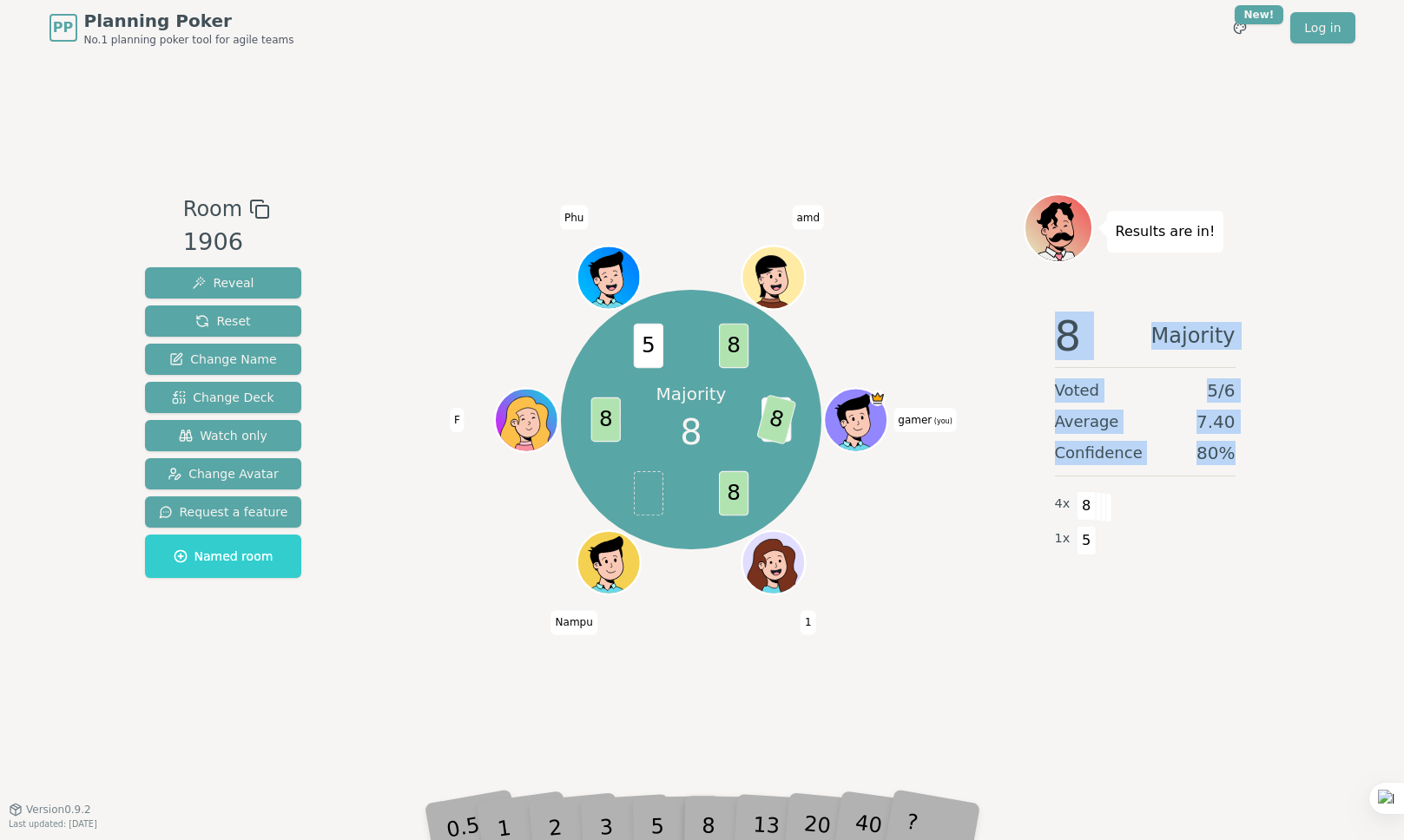
drag, startPoint x: 1050, startPoint y: 338, endPoint x: 1211, endPoint y: 437, distance: 189.0
click at [1269, 463] on div "PP Planning Poker No.1 planning poker tool for agile teams Toggle theme New! Lo…" at bounding box center [702, 420] width 1404 height 840
click at [1211, 437] on div "8 Majority Voted 5 / 6 Average 7.40 Confidence 80 % 4 x 8 1 x 5" at bounding box center [1145, 471] width 243 height 347
drag, startPoint x: 1233, startPoint y: 451, endPoint x: 1045, endPoint y: 345, distance: 215.8
click at [1045, 345] on div "8 Majority Voted 5 / 6 Average 7.40 Confidence 80 % 4 x 8 1 x 5" at bounding box center [1145, 471] width 243 height 347
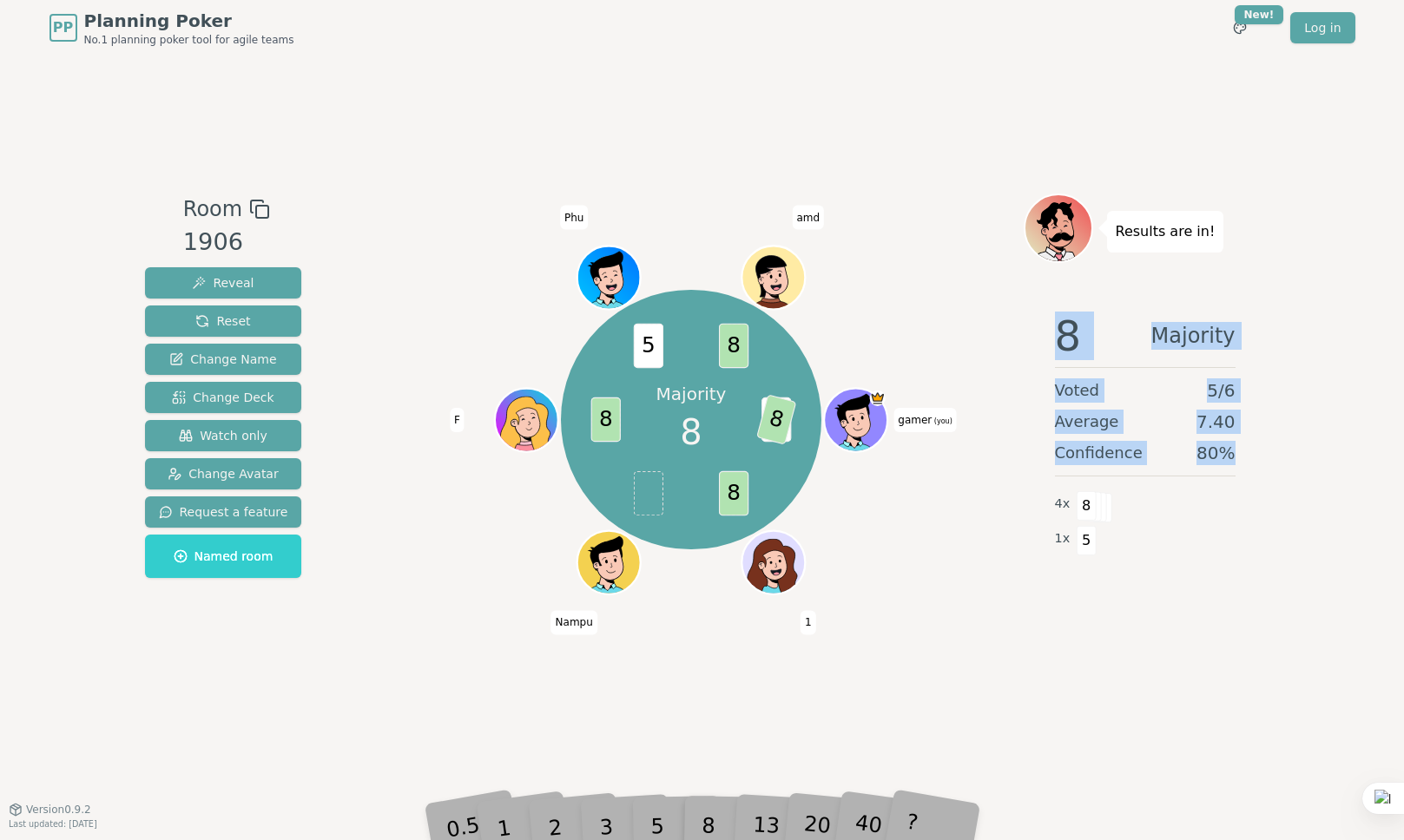
click at [1045, 345] on div "8 Majority Voted 5 / 6 Average 7.40 Confidence 80 % 4 x 8 1 x 5" at bounding box center [1145, 471] width 243 height 347
drag, startPoint x: 1166, startPoint y: 409, endPoint x: 1259, endPoint y: 457, distance: 104.7
click at [1260, 457] on div "8 Majority Voted 5 / 6 Average 7.40 Confidence 80 % 4 x 8 1 x 5" at bounding box center [1145, 471] width 243 height 347
click at [1239, 445] on div "8 Majority Voted 5 / 6 Average 7.40 Confidence 80 % 4 x 8 1 x 5" at bounding box center [1145, 471] width 243 height 347
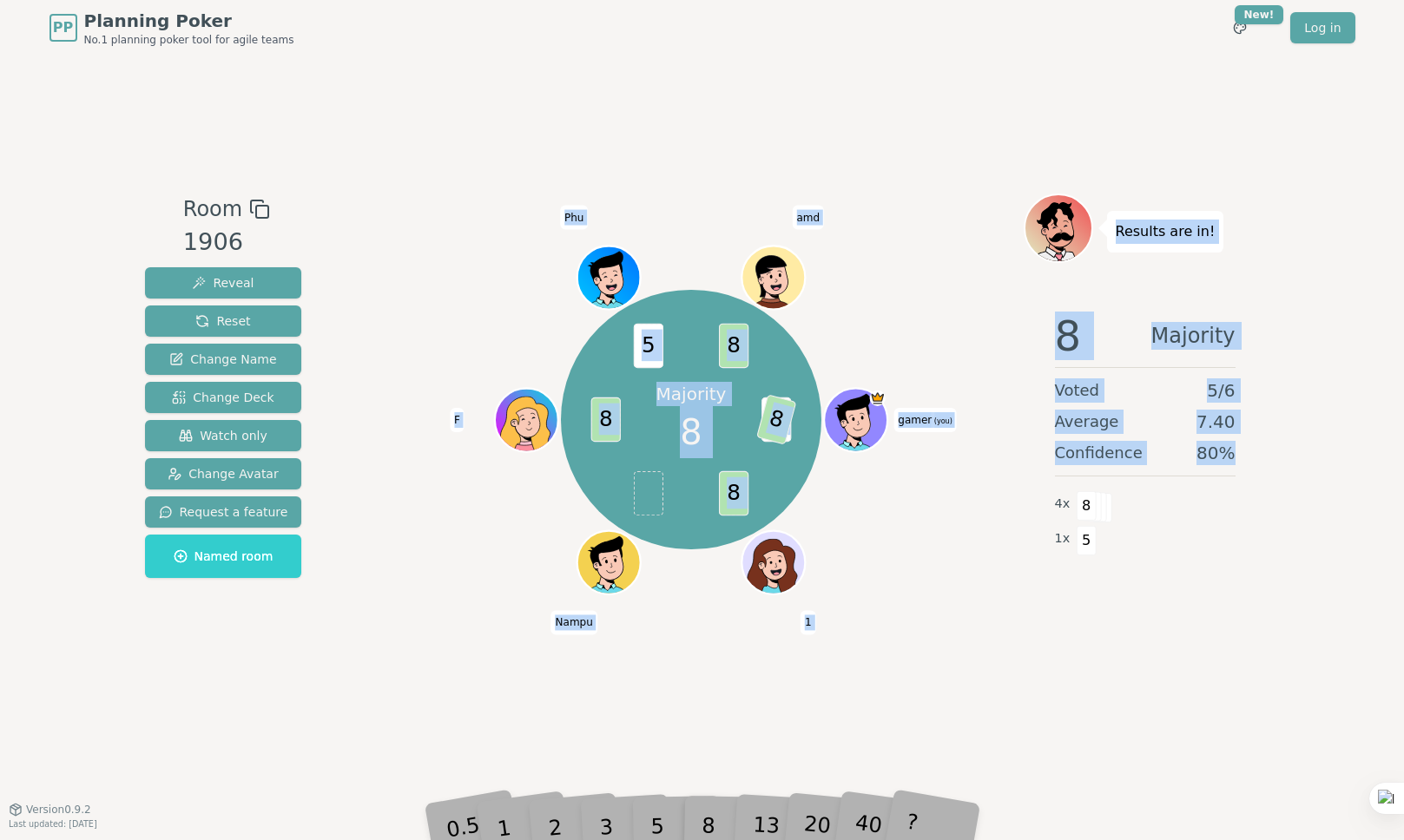
drag, startPoint x: 1259, startPoint y: 450, endPoint x: 985, endPoint y: 315, distance: 305.5
click at [985, 315] on div "Room 1906 Reveal Reset Change Name Change Deck Watch only Change Avatar Request…" at bounding box center [703, 432] width 1129 height 478
click at [984, 315] on div "Majority 8 5 8 8 8 5 8 gamer (you) 1 Nampu F Phu amd" at bounding box center [692, 420] width 665 height 390
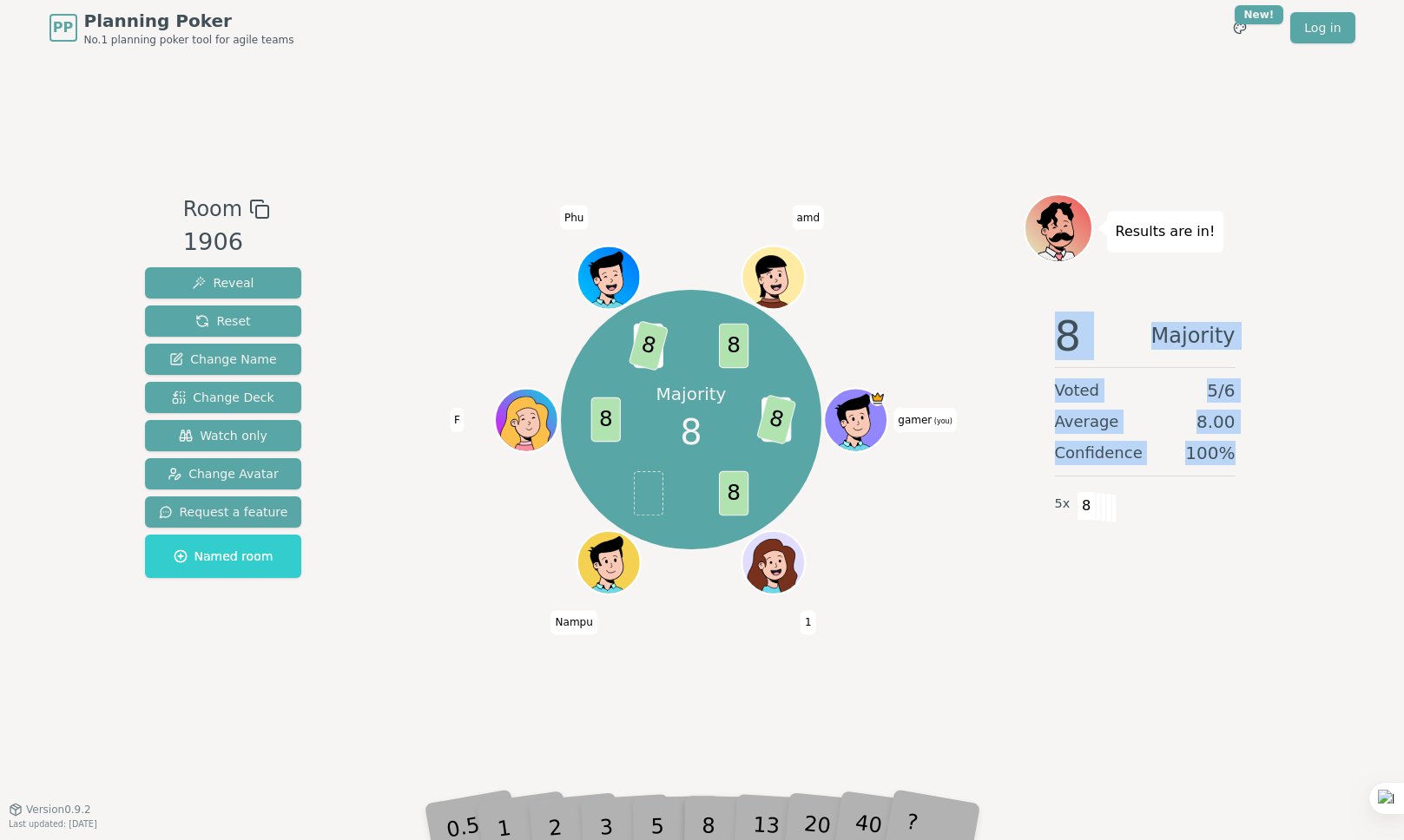
drag, startPoint x: 1072, startPoint y: 346, endPoint x: 1243, endPoint y: 446, distance: 198.1
click at [1243, 446] on div "8 Majority Voted 5 / 6 Average 8.00 Confidence 100 % 5 x 8" at bounding box center [1145, 471] width 243 height 347
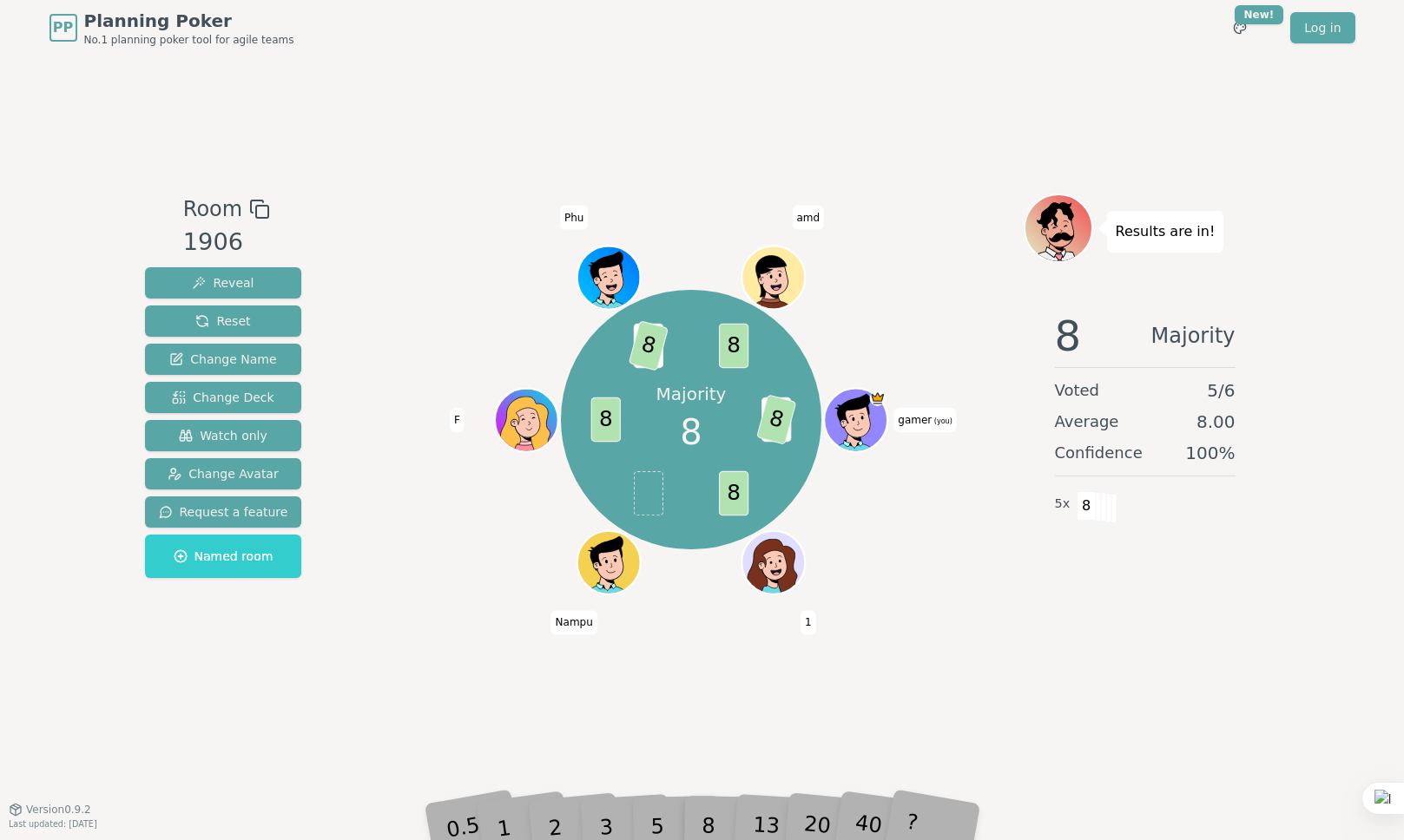
click at [1170, 401] on div "Voted 5 / 6" at bounding box center [1146, 390] width 181 height 24
drag, startPoint x: 1244, startPoint y: 447, endPoint x: 1062, endPoint y: 337, distance: 212.7
click at [1065, 339] on div "8 Majority Voted 5 / 6 Average 8.00 Confidence 100 % 5 x 8" at bounding box center [1145, 471] width 243 height 347
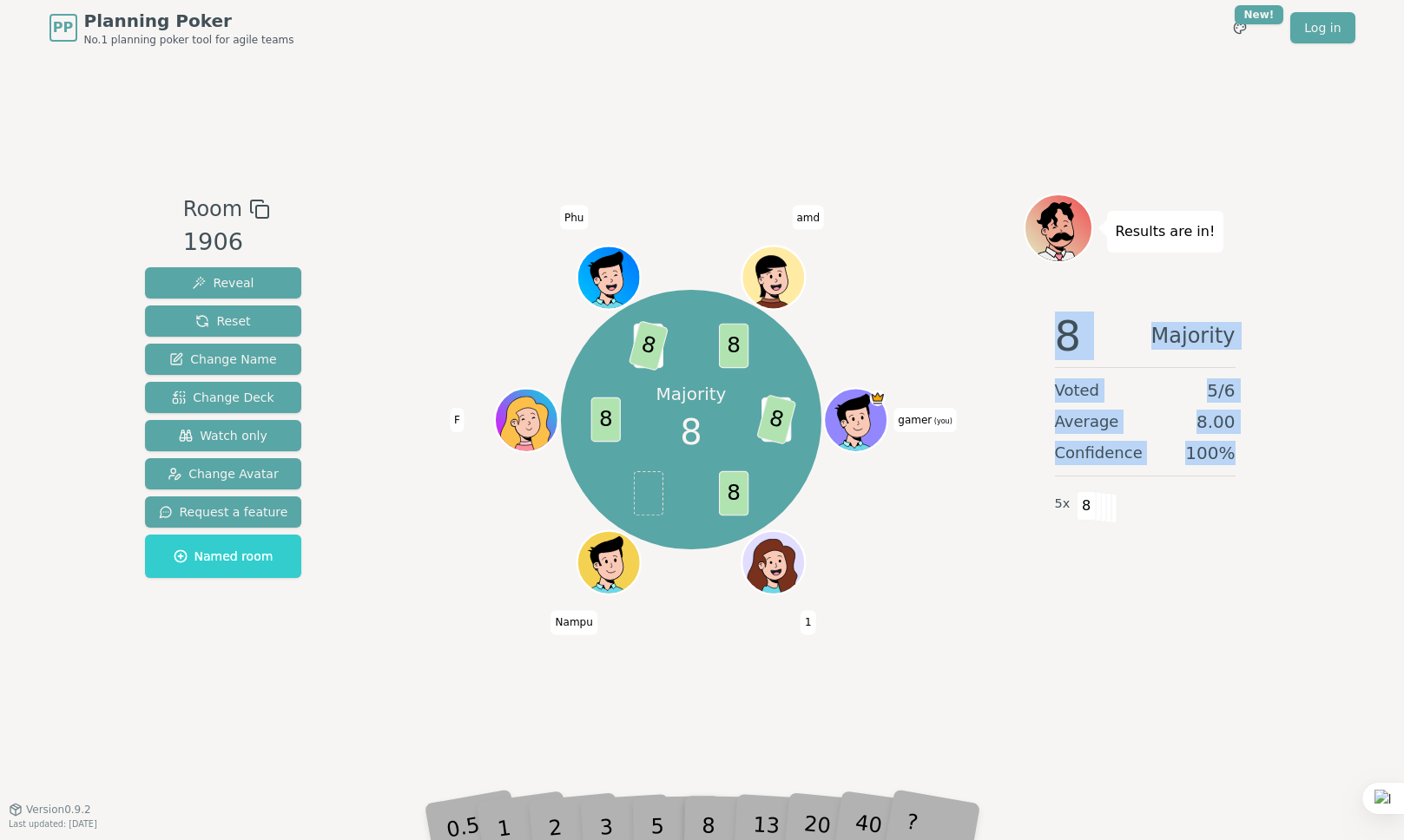
click at [1056, 328] on span "8" at bounding box center [1069, 336] width 27 height 42
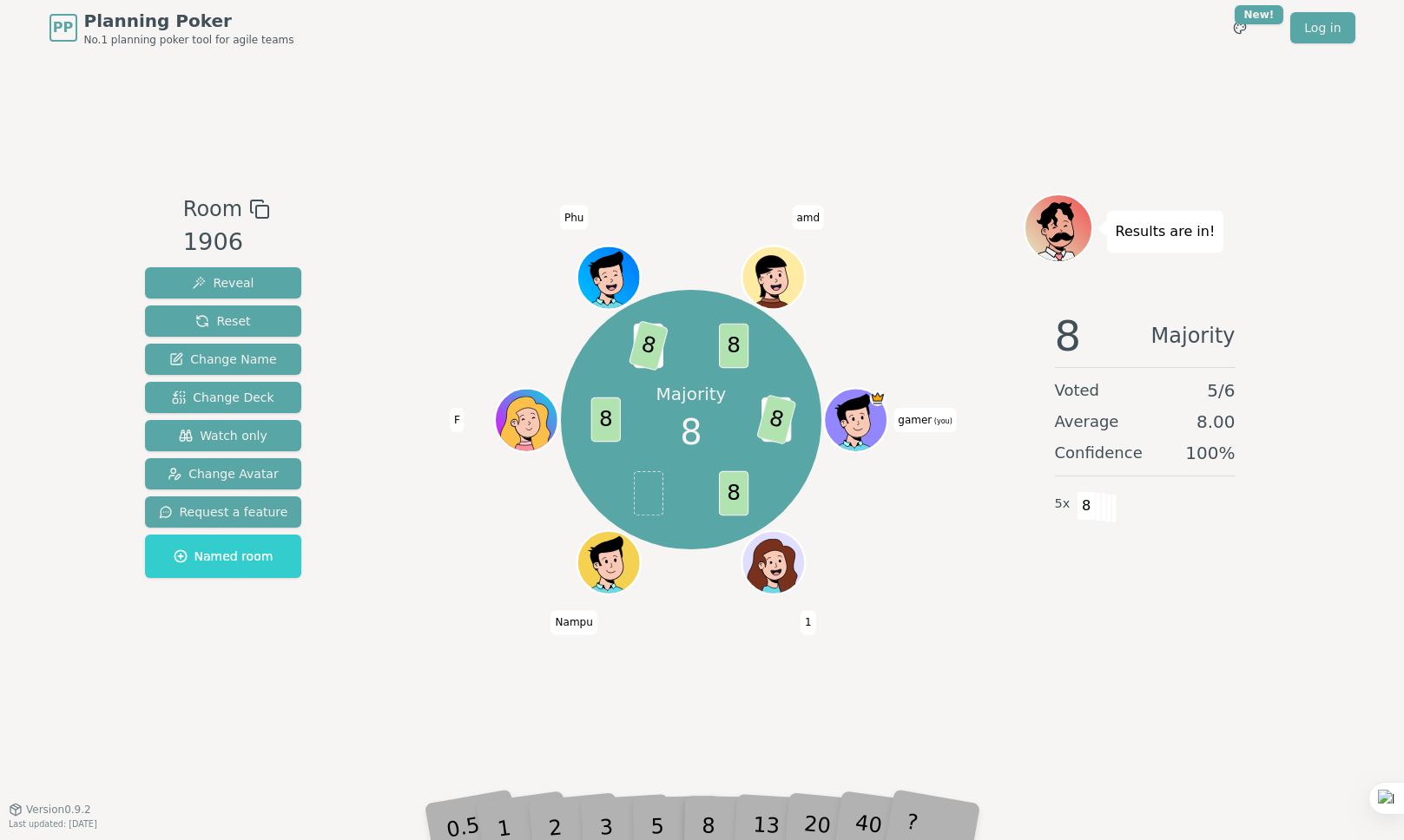
click at [1056, 328] on span "8" at bounding box center [1069, 336] width 27 height 42
drag, startPoint x: 797, startPoint y: 421, endPoint x: 846, endPoint y: 417, distance: 49.2
click at [821, 422] on div "Majority 8 5 8 8 8 5 8 8 gamer (you) 1 Nampu F Phu amd" at bounding box center [690, 419] width 260 height 260
click at [1002, 347] on div "Majority 8 5 8 8 8 5 8 8 gamer (you) 1 Nampu F Phu amd" at bounding box center [692, 420] width 665 height 390
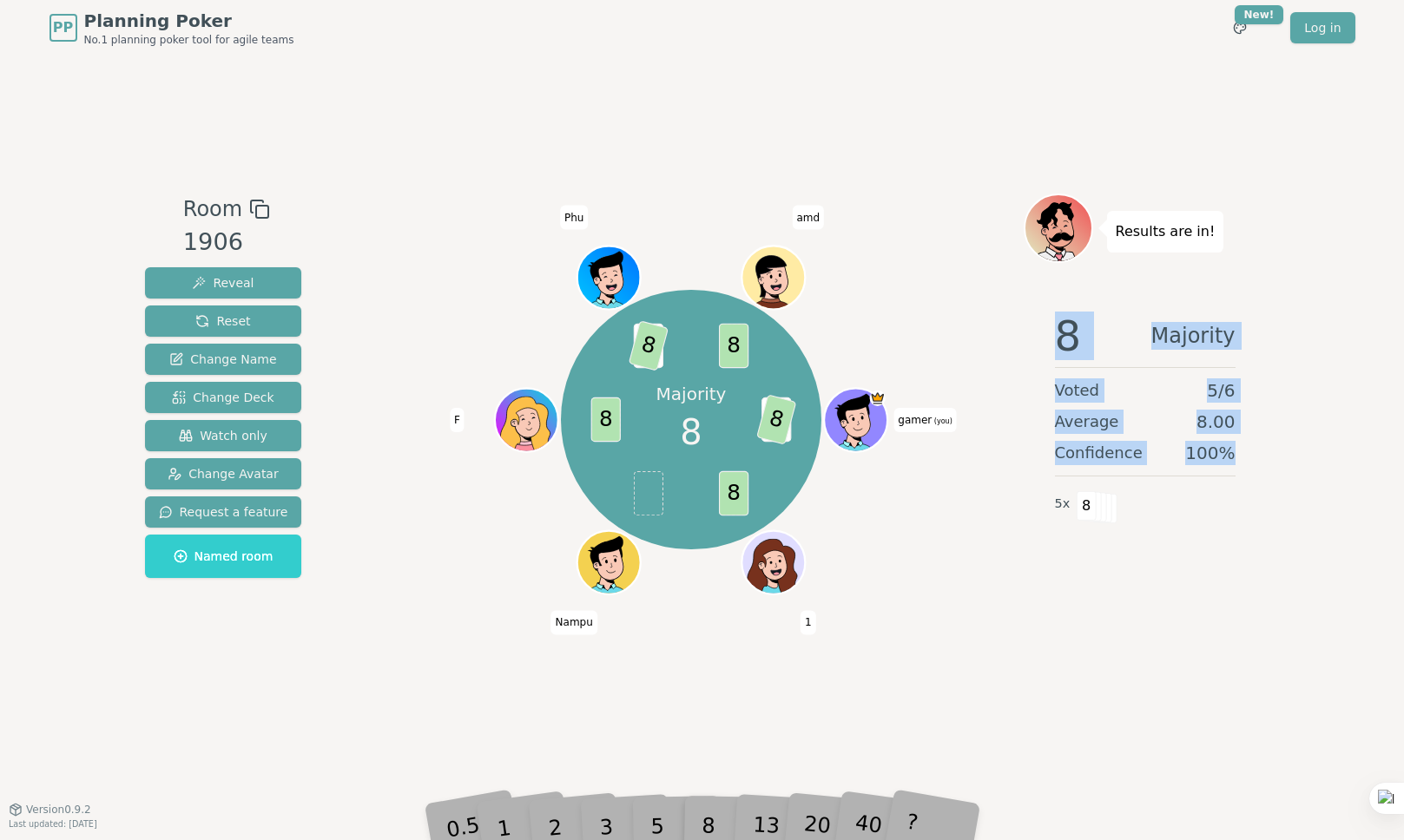
drag, startPoint x: 1045, startPoint y: 343, endPoint x: 1248, endPoint y: 447, distance: 228.1
click at [1248, 447] on div "8 Majority Voted 5 / 6 Average 8.00 Confidence 100 % 5 x 8" at bounding box center [1145, 471] width 243 height 347
click at [1210, 441] on span "100 %" at bounding box center [1210, 453] width 50 height 24
drag, startPoint x: 1252, startPoint y: 452, endPoint x: 1056, endPoint y: 326, distance: 233.0
click at [1064, 331] on div "8 Majority Voted 5 / 6 Average 8.00 Confidence 100 % 5 x 8" at bounding box center [1145, 471] width 243 height 347
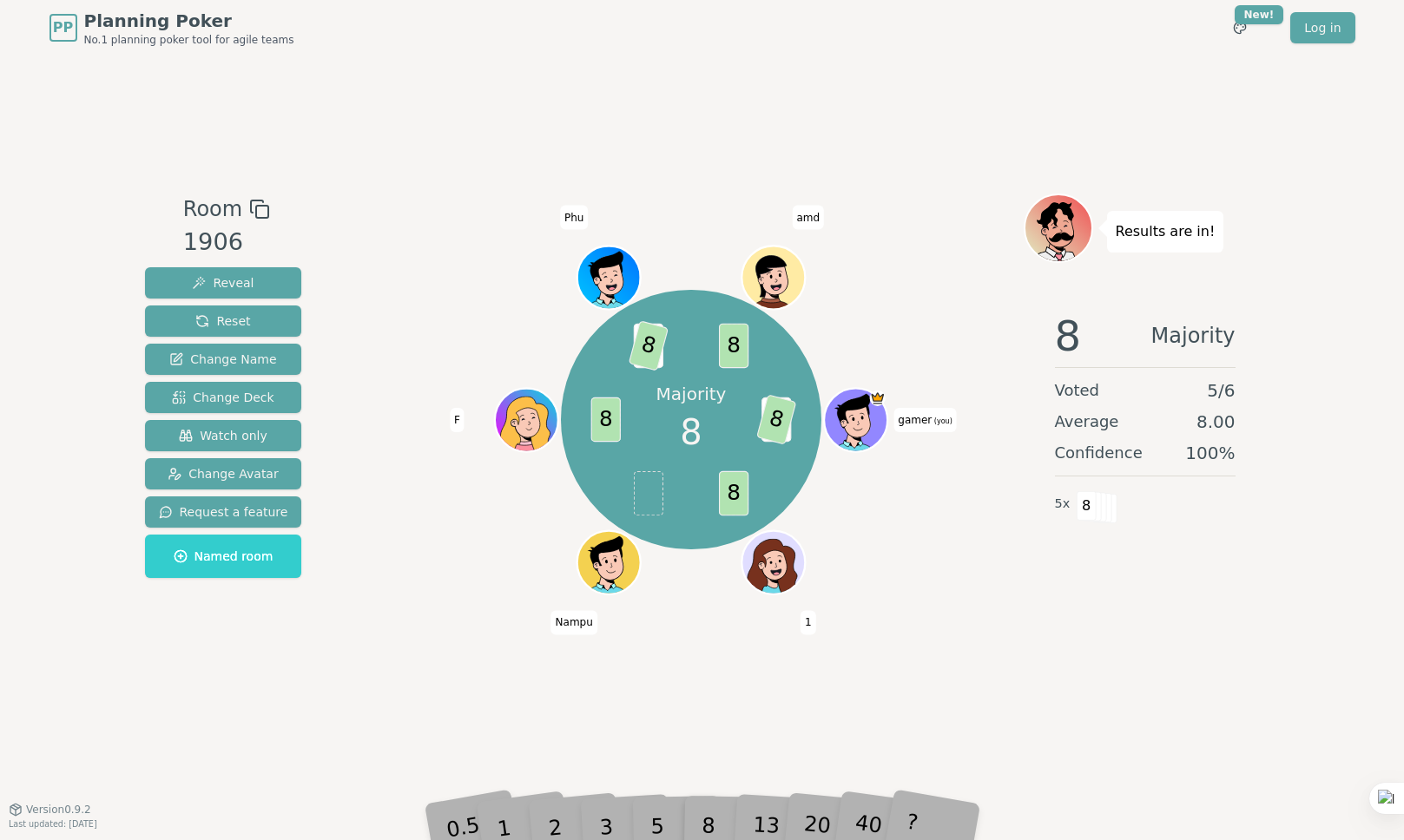
click at [1056, 326] on span "8" at bounding box center [1069, 336] width 27 height 42
drag, startPoint x: 1057, startPoint y: 341, endPoint x: 1249, endPoint y: 461, distance: 226.4
click at [1249, 461] on div "8 Majority Voted 5 / 6 Average 8.00 Confidence 100 % 5 x 8" at bounding box center [1145, 471] width 243 height 347
click at [1244, 429] on div "8 Majority Voted 5 / 6 Average 8.00 Confidence 100 % 5 x 8" at bounding box center [1145, 471] width 243 height 347
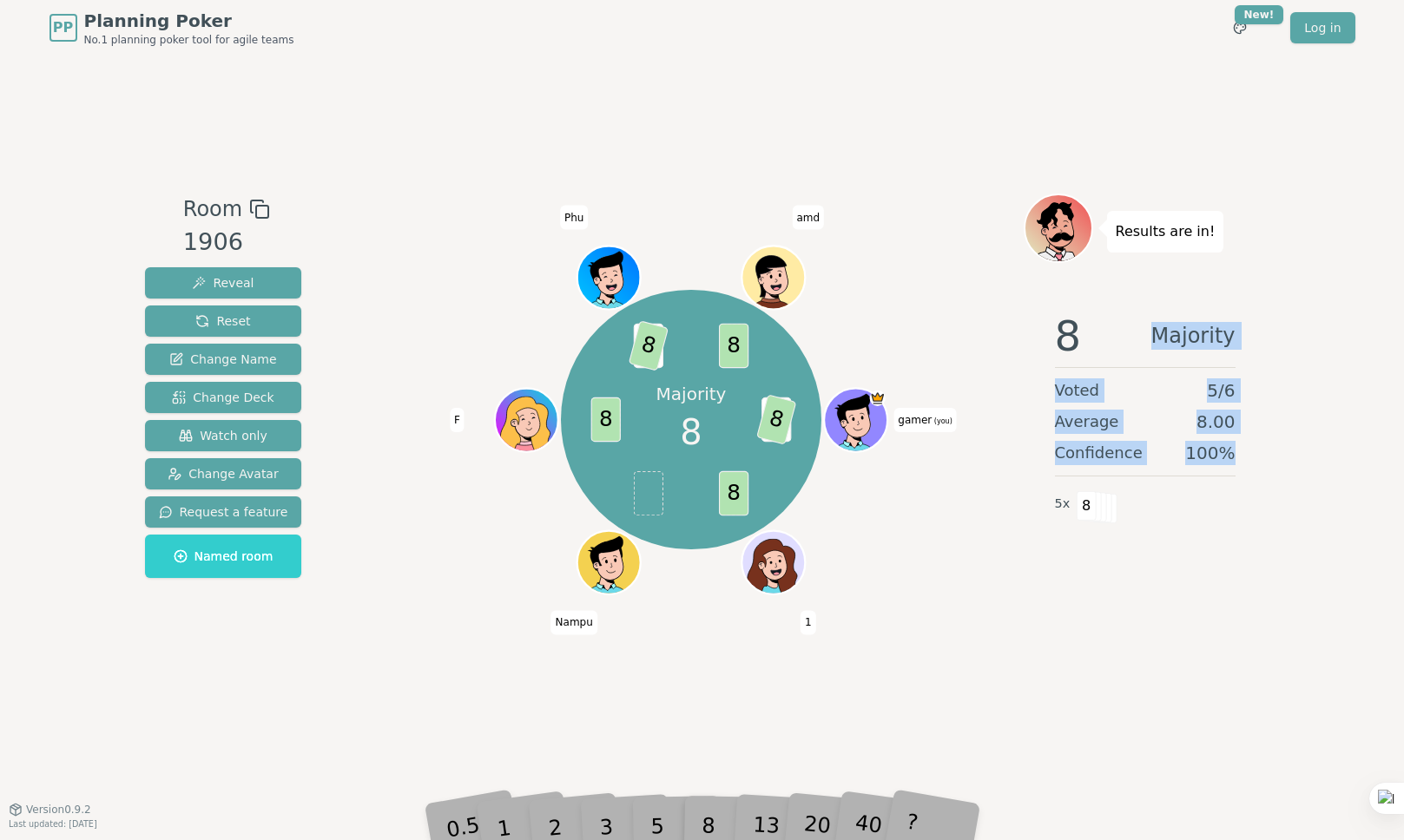
drag, startPoint x: 1229, startPoint y: 447, endPoint x: 1066, endPoint y: 323, distance: 204.8
click at [1066, 323] on div "8 Majority Voted 5 / 6 Average 8.00 Confidence 100 % 5 x 8" at bounding box center [1145, 471] width 243 height 347
drag, startPoint x: 1066, startPoint y: 323, endPoint x: 1057, endPoint y: 329, distance: 10.8
click at [1066, 323] on span "8" at bounding box center [1069, 336] width 27 height 42
drag, startPoint x: 1129, startPoint y: 369, endPoint x: 1256, endPoint y: 448, distance: 149.6
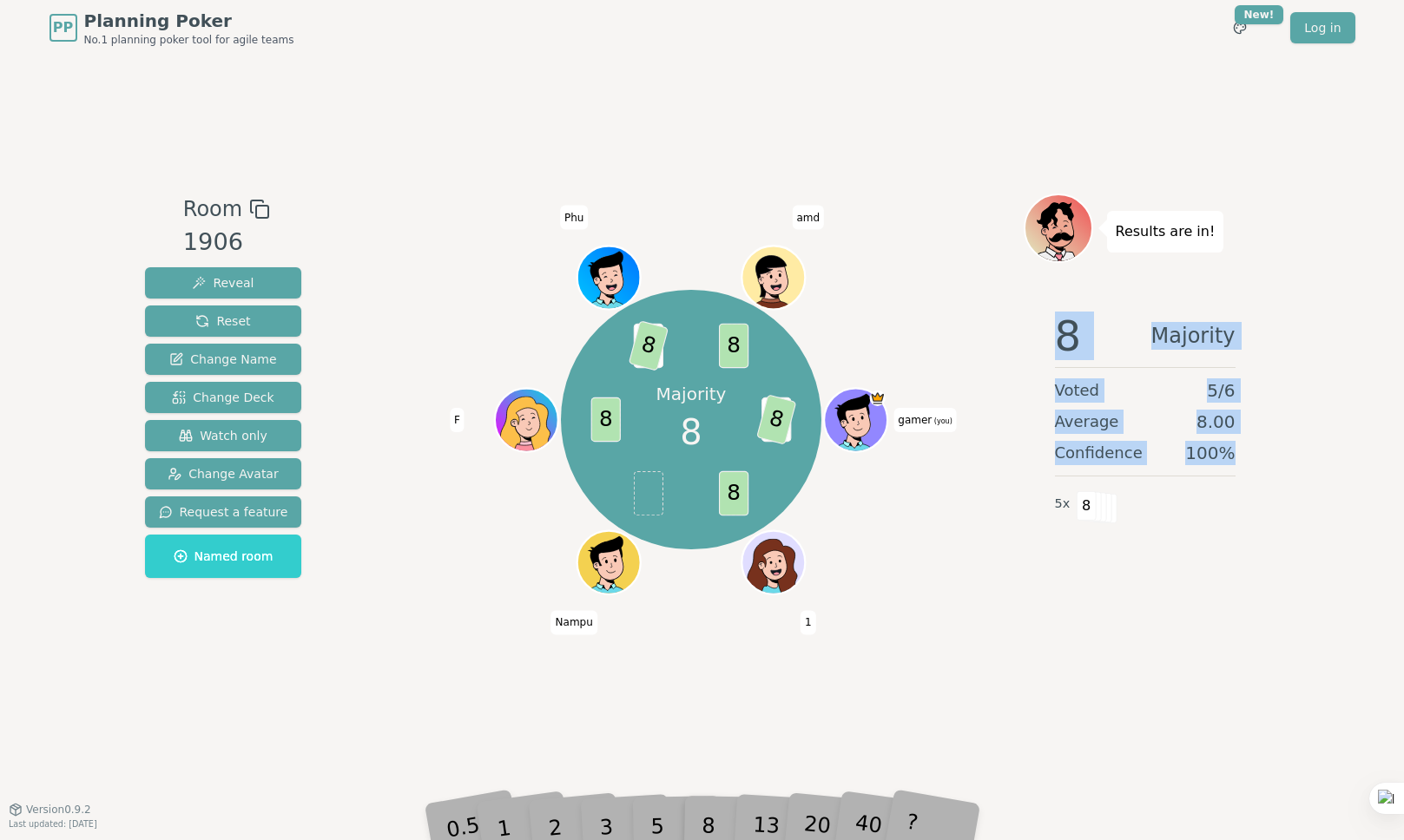
click at [1256, 448] on div "8 Majority Voted 5 / 6 Average 8.00 Confidence 100 % 5 x 8" at bounding box center [1145, 471] width 243 height 347
click at [1238, 445] on div "8 Majority Voted 5 / 6 Average 8.00 Confidence 100 % 5 x 8" at bounding box center [1145, 471] width 243 height 347
drag, startPoint x: 1219, startPoint y: 439, endPoint x: 1054, endPoint y: 333, distance: 196.1
click at [1054, 333] on div "8 Majority Voted 5 / 6 Average 8.00 Confidence 100 % 5 x 8" at bounding box center [1145, 471] width 243 height 347
click at [1053, 333] on div "8 Majority Voted 5 / 6 Average 8.00 Confidence 100 % 5 x 8" at bounding box center [1145, 471] width 243 height 347
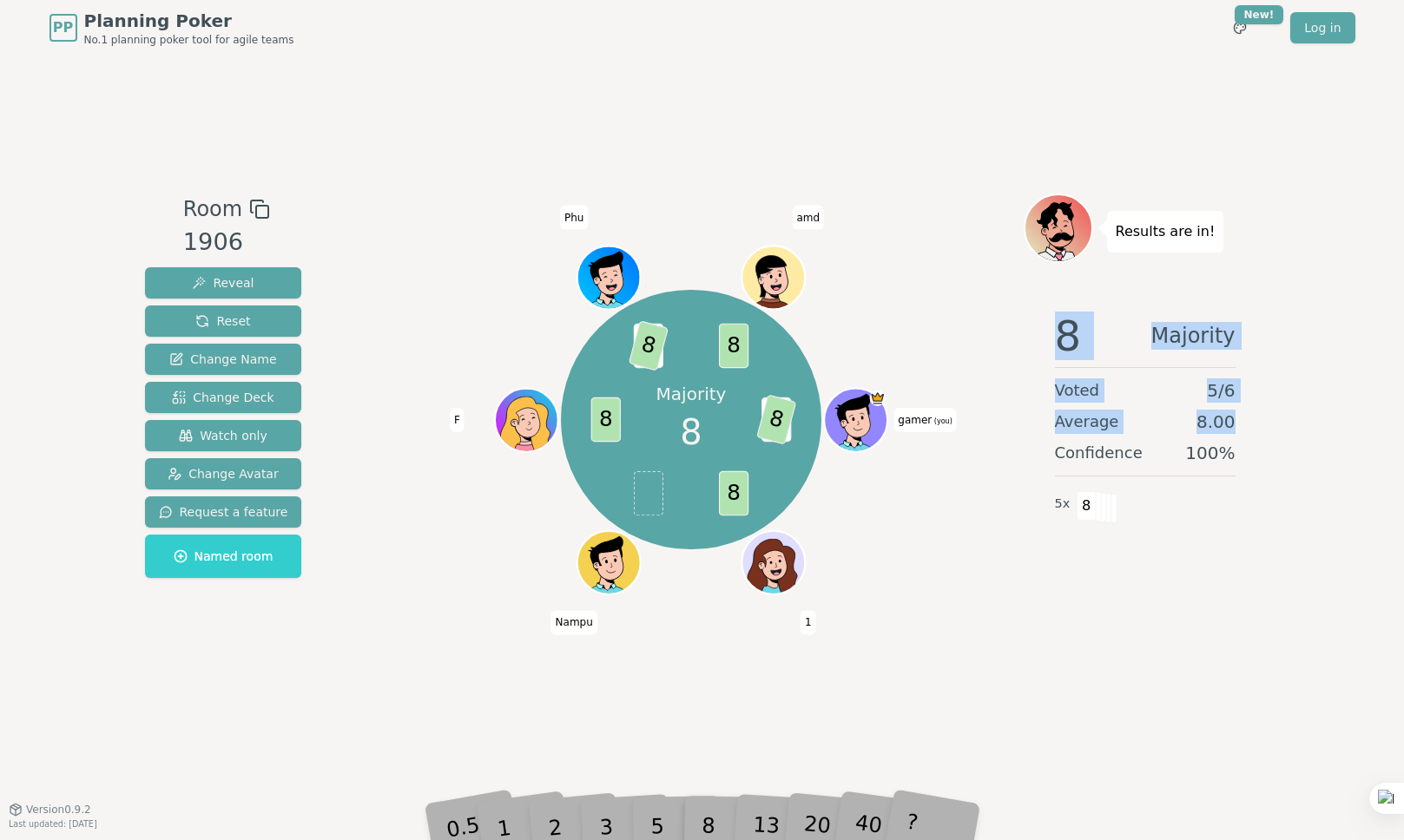
drag, startPoint x: 1053, startPoint y: 333, endPoint x: 1227, endPoint y: 432, distance: 200.2
click at [1227, 432] on div "8 Majority Voted 5 / 6 Average 8.00 Confidence 100 % 5 x 8" at bounding box center [1145, 471] width 243 height 347
click at [1147, 389] on div "Voted 5 / 6" at bounding box center [1146, 390] width 181 height 24
drag, startPoint x: 1231, startPoint y: 445, endPoint x: 1042, endPoint y: 335, distance: 218.7
click at [1052, 341] on div "8 Majority Voted 5 / 6 Average 8.00 Confidence 100 % 5 x 8" at bounding box center [1145, 471] width 243 height 347
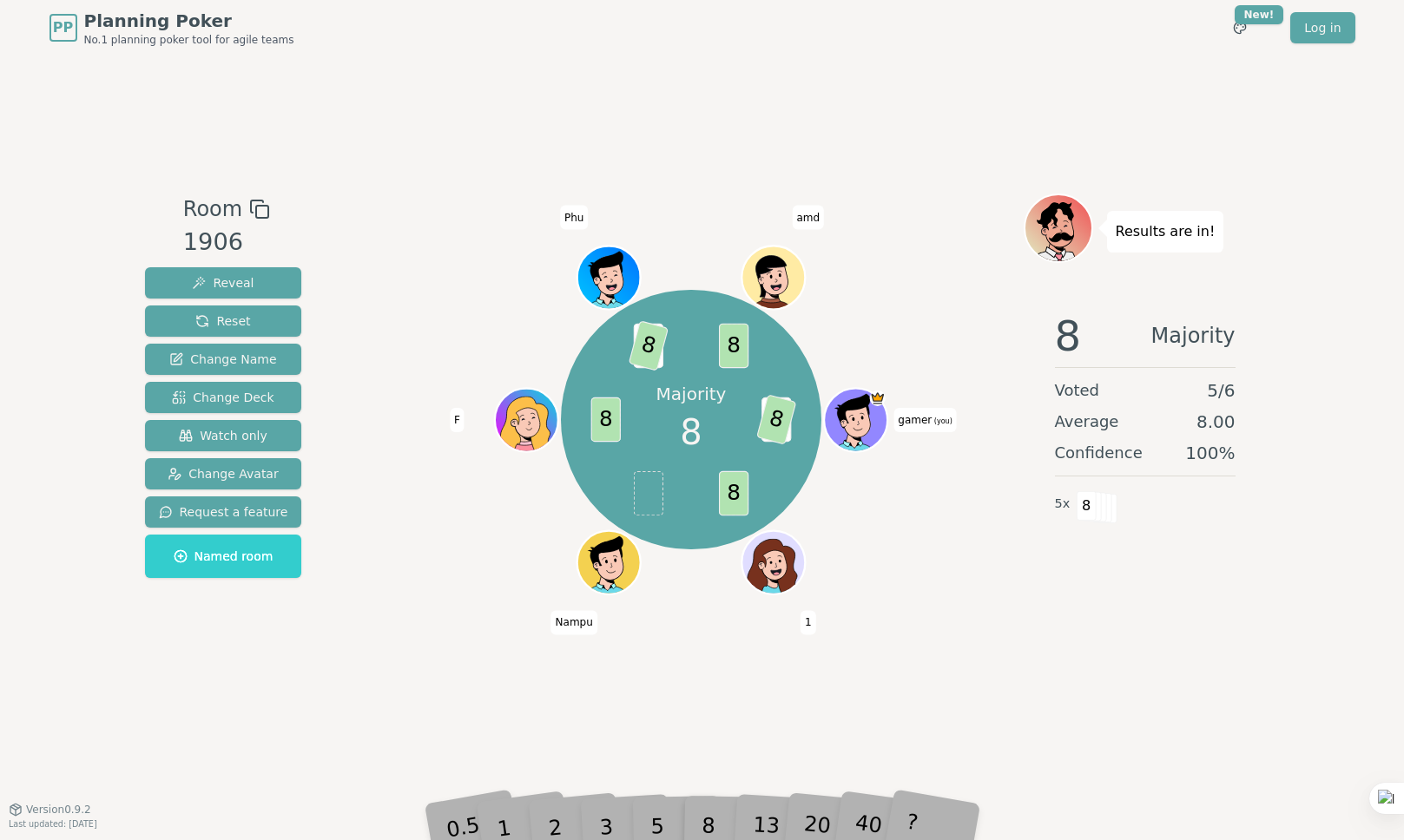
click at [1042, 335] on div "8 Majority Voted 5 / 6 Average 8.00 Confidence 100 % 5 x 8" at bounding box center [1145, 471] width 243 height 347
click at [1147, 367] on hr at bounding box center [1146, 367] width 181 height 1
click at [585, 817] on div "2" at bounding box center [571, 800] width 58 height 65
drag, startPoint x: 667, startPoint y: 824, endPoint x: 738, endPoint y: 829, distance: 71.2
click at [669, 825] on div "5" at bounding box center [676, 801] width 53 height 62
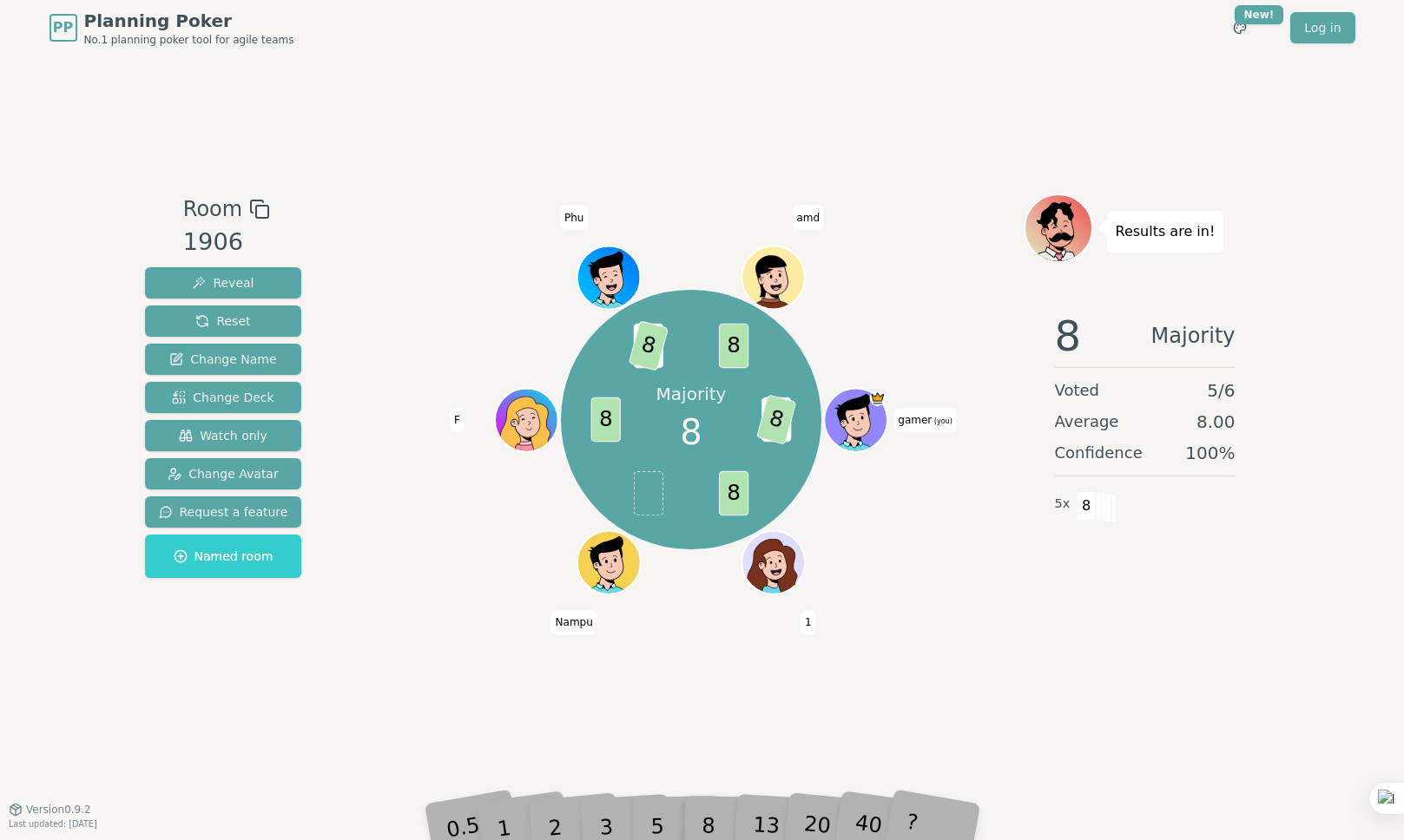
drag, startPoint x: 738, startPoint y: 829, endPoint x: 813, endPoint y: 828, distance: 75.0
click at [744, 829] on div "8" at bounding box center [729, 801] width 53 height 62
drag, startPoint x: 813, startPoint y: 828, endPoint x: 858, endPoint y: 825, distance: 45.1
click at [819, 828] on div "20" at bounding box center [831, 800] width 58 height 65
click at [858, 825] on div "40" at bounding box center [885, 800] width 60 height 66
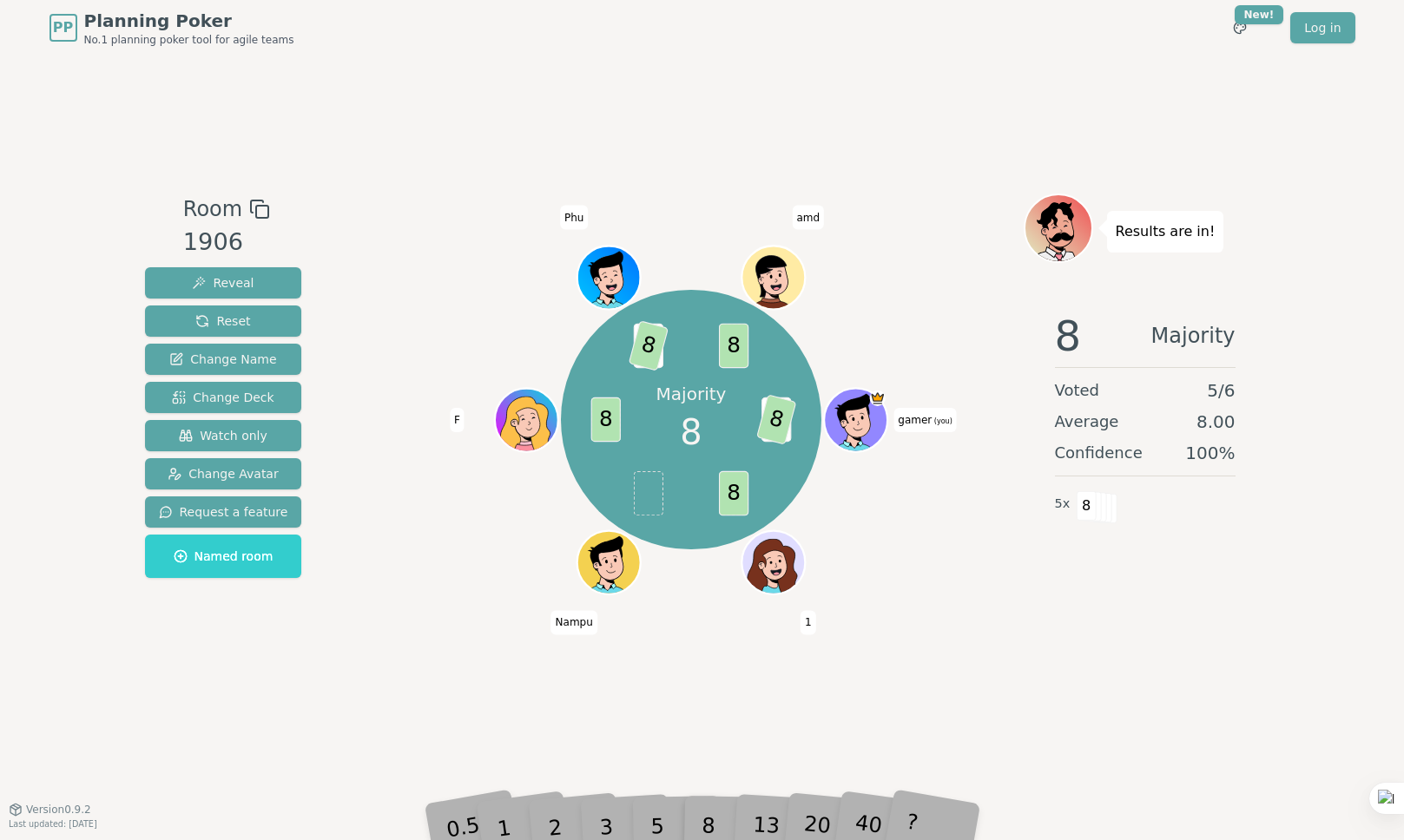
drag, startPoint x: 889, startPoint y: 824, endPoint x: 710, endPoint y: 818, distance: 179.1
click at [889, 825] on div "40" at bounding box center [885, 800] width 60 height 66
click at [681, 820] on div "0.5 1 2 3 5 8 13 20 40 ?" at bounding box center [703, 801] width 521 height 61
drag, startPoint x: 578, startPoint y: 821, endPoint x: 526, endPoint y: 813, distance: 52.6
click at [566, 820] on div "2" at bounding box center [571, 800] width 58 height 65
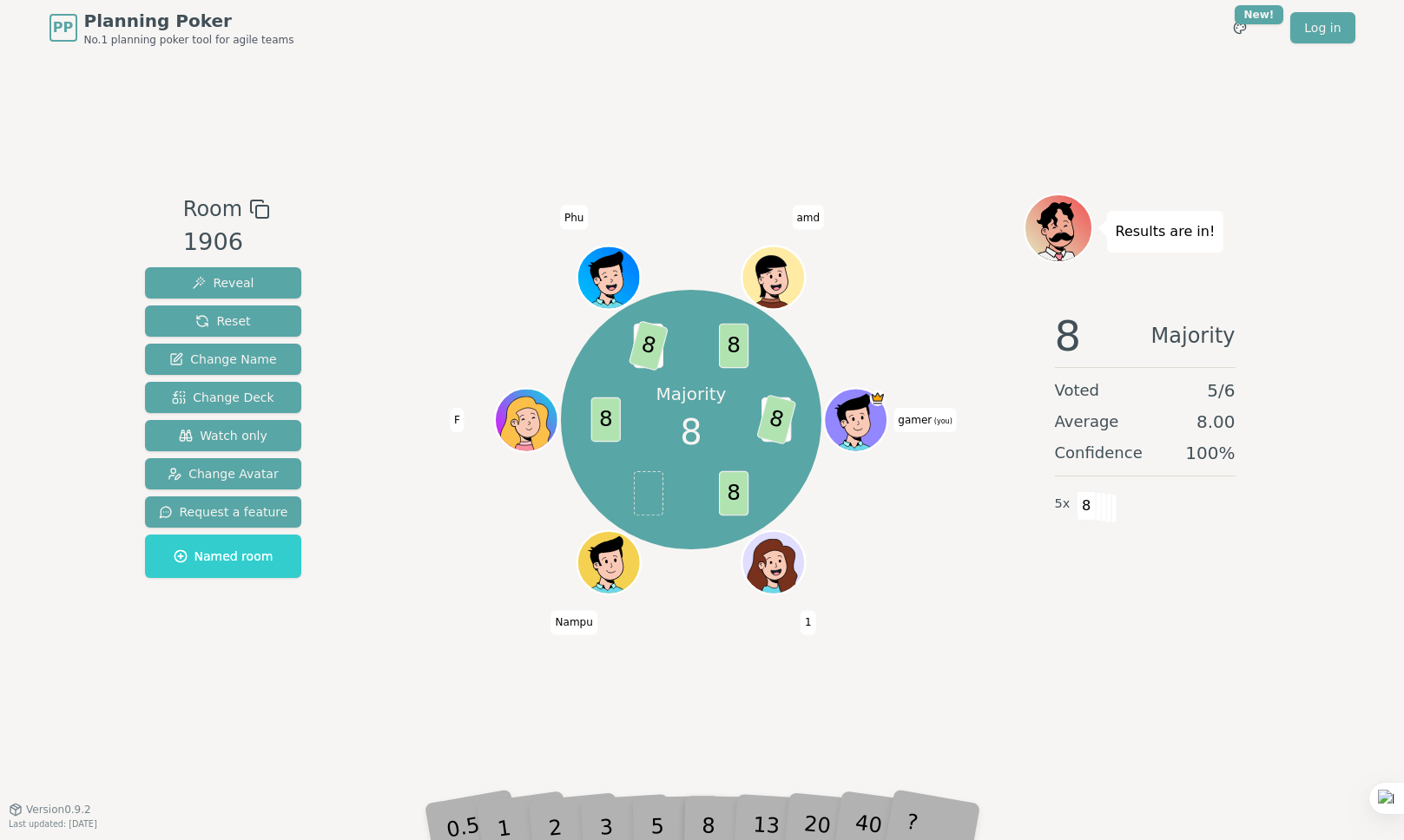
drag, startPoint x: 526, startPoint y: 813, endPoint x: 465, endPoint y: 813, distance: 61.0
click at [492, 813] on div "0.5 1 2 3 5 8 13 20 40 ?" at bounding box center [703, 801] width 521 height 61
click at [448, 814] on div "0.5" at bounding box center [468, 800] width 62 height 68
click at [616, 818] on div "3" at bounding box center [624, 801] width 56 height 64
